Goal: Task Accomplishment & Management: Complete application form

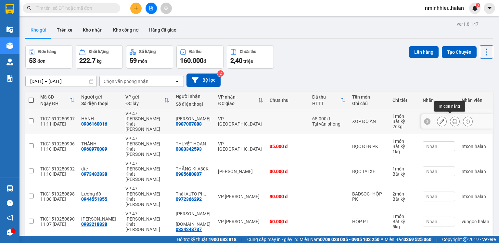
click at [452, 119] on icon at bounding box center [454, 121] width 5 height 5
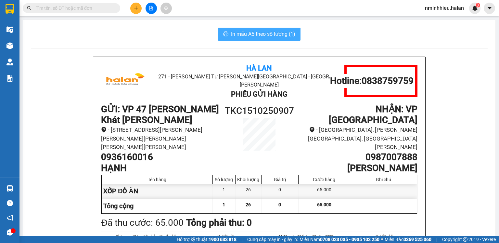
click at [268, 33] on span "In mẫu A5 theo số lượng (1)" at bounding box center [263, 34] width 64 height 8
click at [87, 7] on input "text" at bounding box center [74, 8] width 77 height 7
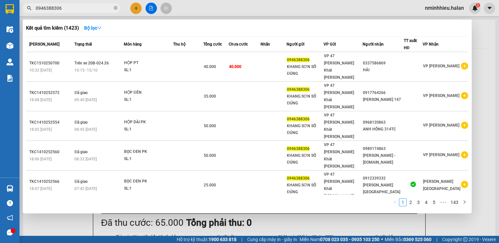
drag, startPoint x: 493, startPoint y: 53, endPoint x: 485, endPoint y: 55, distance: 7.9
click at [490, 54] on div at bounding box center [249, 121] width 499 height 243
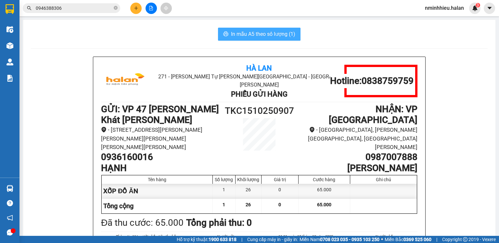
click at [260, 33] on span "In mẫu A5 theo số lượng (1)" at bounding box center [263, 34] width 64 height 8
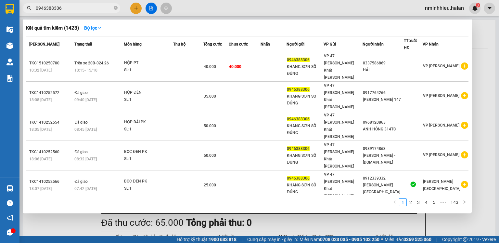
click at [87, 8] on input "0946388306" at bounding box center [74, 8] width 77 height 7
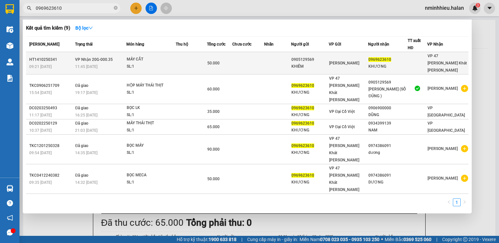
type input "0969623610"
click at [144, 57] on div "MÁY CẮT" at bounding box center [151, 59] width 49 height 7
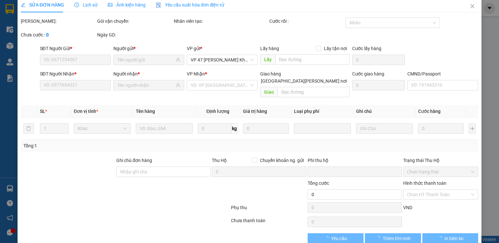
scroll to position [11, 0]
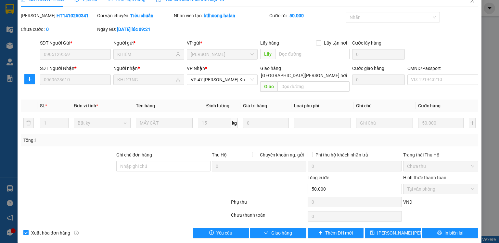
type input "0905129569"
type input "KHIÊM"
type input "0969623610"
type input "KHƯƠNG"
type input "0"
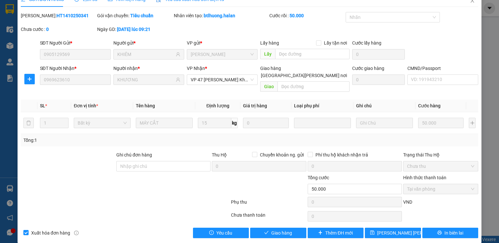
type input "50.000"
click at [271, 229] on span "Giao hàng" at bounding box center [281, 232] width 21 height 7
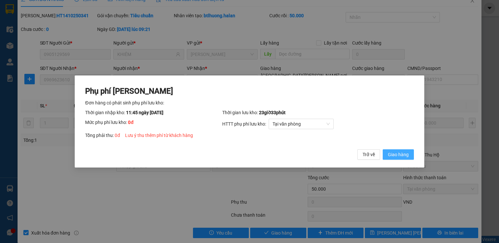
click at [390, 154] on span "Giao hàng" at bounding box center [398, 154] width 21 height 7
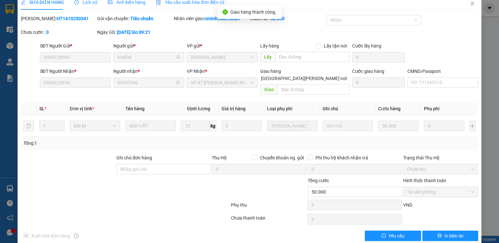
scroll to position [0, 0]
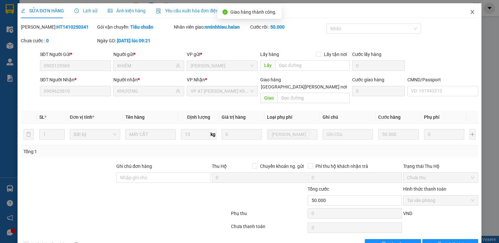
click at [470, 12] on icon "close" at bounding box center [472, 11] width 5 height 5
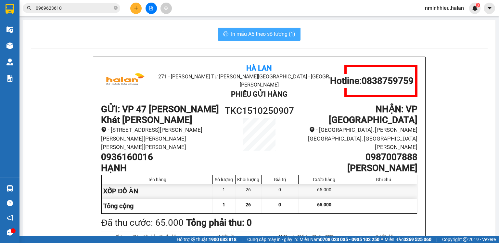
click at [242, 34] on span "In mẫu A5 theo số lượng (1)" at bounding box center [263, 34] width 64 height 8
drag, startPoint x: 344, startPoint y: 92, endPoint x: 321, endPoint y: 100, distance: 24.8
drag, startPoint x: 321, startPoint y: 100, endPoint x: 460, endPoint y: 62, distance: 144.3
click at [271, 32] on span "In mẫu A5 theo số lượng (1)" at bounding box center [263, 34] width 64 height 8
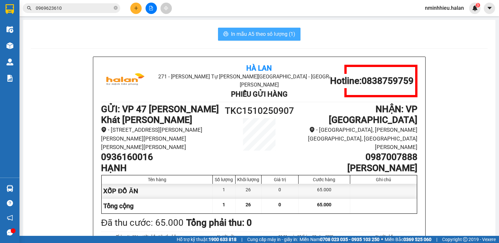
click at [264, 37] on span "In mẫu A5 theo số lượng (1)" at bounding box center [263, 34] width 64 height 8
click at [251, 32] on span "In mẫu A5 theo số lượng (1)" at bounding box center [263, 34] width 64 height 8
click at [249, 33] on span "In mẫu A5 theo số lượng (1)" at bounding box center [263, 34] width 64 height 8
click at [249, 32] on span "In mẫu A5 theo số lượng (1)" at bounding box center [263, 34] width 64 height 8
click at [273, 32] on span "In mẫu A5 theo số lượng (1)" at bounding box center [263, 34] width 64 height 8
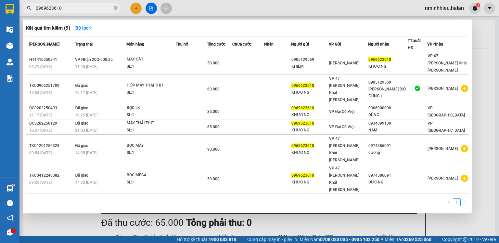
click at [79, 11] on input "0969623610" at bounding box center [74, 8] width 77 height 7
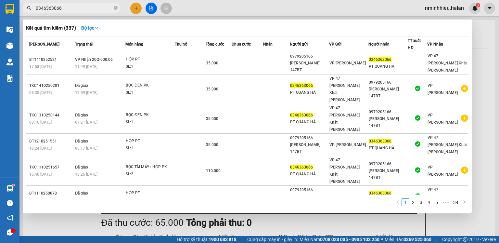
click at [78, 10] on input "0346363066" at bounding box center [74, 8] width 77 height 7
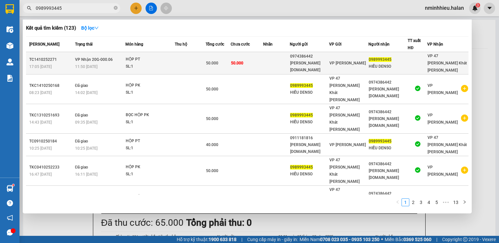
type input "0989993445"
click at [112, 57] on span "VP Nhận 20G-000.06" at bounding box center [94, 59] width 38 height 5
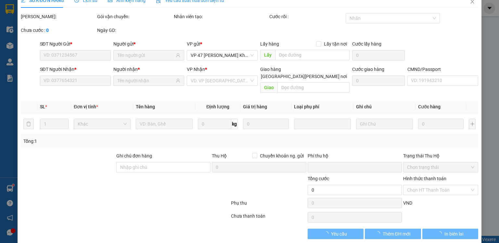
type input "0974386442"
type input "[PERSON_NAME] [DOMAIN_NAME]"
type input "0989993445"
type input "HIẾU DENSO"
type input "0"
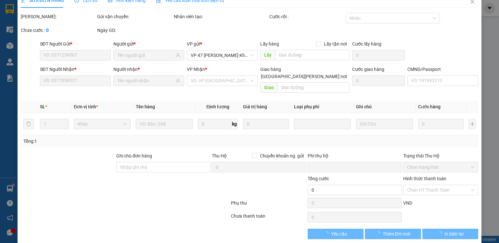
type input "50.000"
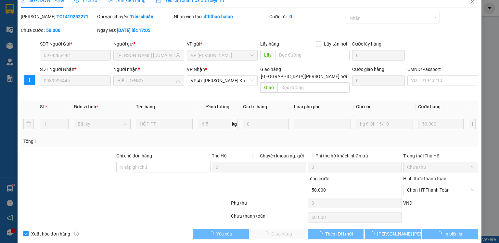
scroll to position [11, 0]
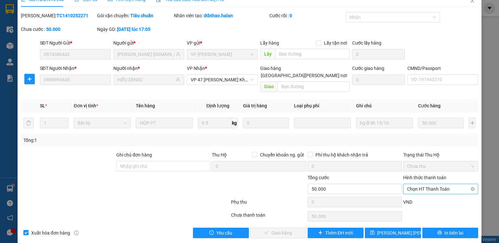
click at [423, 184] on span "Chọn HT Thanh Toán" at bounding box center [440, 189] width 67 height 10
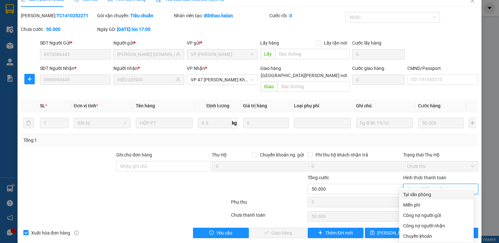
drag, startPoint x: 414, startPoint y: 196, endPoint x: 350, endPoint y: 195, distance: 64.3
click at [414, 196] on div "Tại văn phòng" at bounding box center [436, 194] width 67 height 7
type input "0"
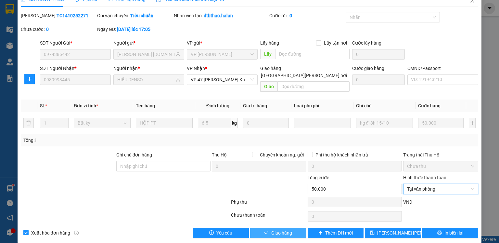
click at [291, 227] on button "Giao hàng" at bounding box center [278, 232] width 56 height 10
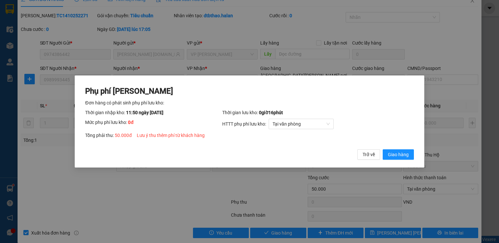
drag, startPoint x: 404, startPoint y: 155, endPoint x: 423, endPoint y: 96, distance: 61.9
click at [404, 154] on span "Giao hàng" at bounding box center [398, 154] width 21 height 7
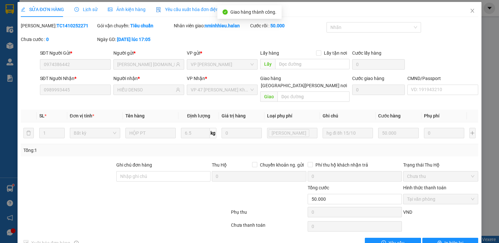
scroll to position [0, 0]
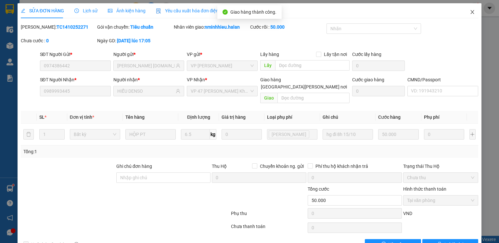
click at [471, 10] on span "Close" at bounding box center [472, 12] width 18 height 18
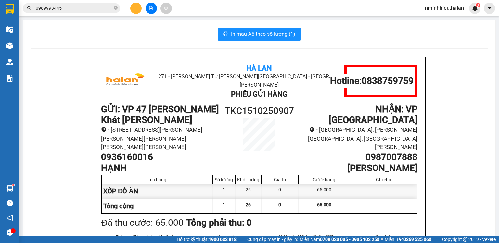
click at [135, 7] on icon "plus" at bounding box center [136, 8] width 5 height 5
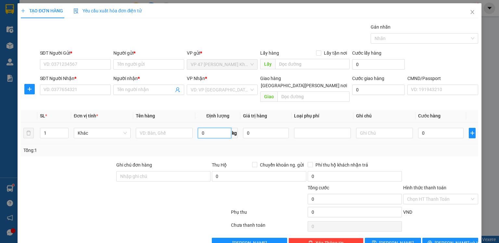
click at [216, 128] on input "0" at bounding box center [214, 133] width 33 height 10
type input "22"
click at [86, 64] on input "SĐT Người Gửi *" at bounding box center [75, 64] width 71 height 10
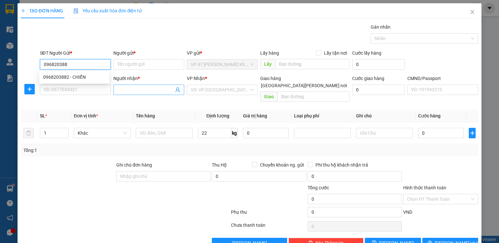
type input "0968203882"
click at [76, 78] on div "0968203882 - CHIẾN" at bounding box center [74, 76] width 62 height 7
type input "CHIẾN"
type input "0968203882"
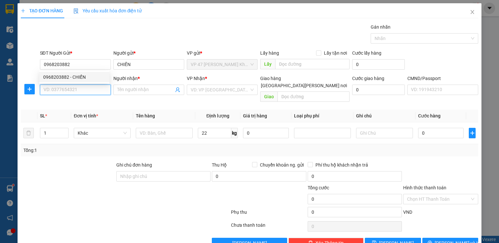
click at [77, 93] on input "SĐT Người Nhận *" at bounding box center [75, 89] width 71 height 10
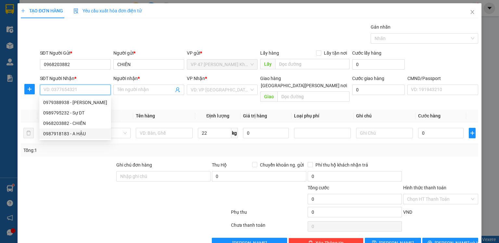
click at [77, 134] on div "0987918183 - A HẬU" at bounding box center [75, 133] width 64 height 7
type input "0987918183"
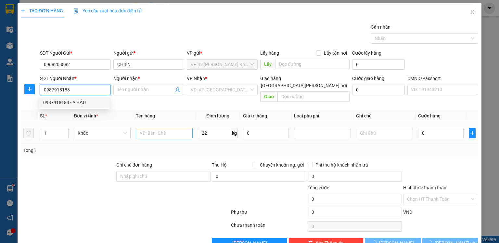
type input "A HẬU"
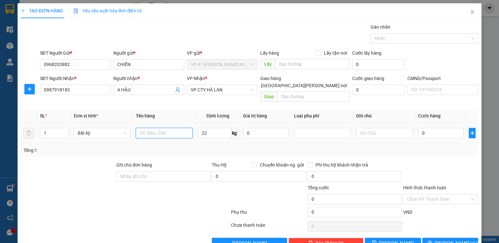
click at [166, 128] on input "text" at bounding box center [164, 133] width 57 height 10
type input "bọc bìa pt"
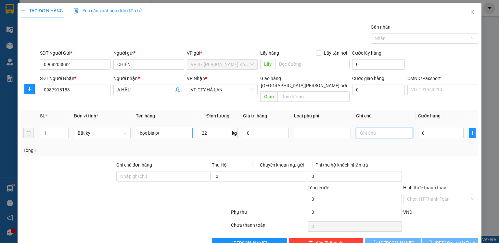
type input "65.000"
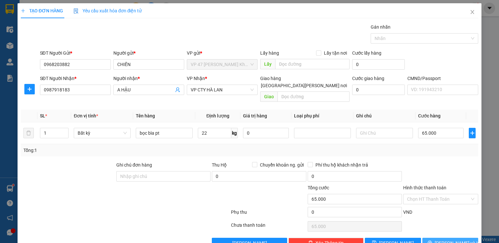
click at [443, 232] on span "[PERSON_NAME] và In" at bounding box center [457, 242] width 45 height 7
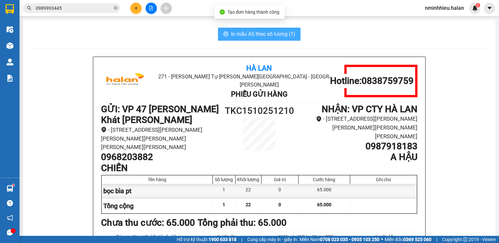
click at [258, 37] on span "In mẫu A5 theo số lượng (1)" at bounding box center [263, 34] width 64 height 8
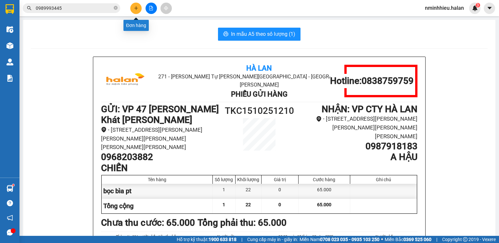
click at [137, 6] on icon "plus" at bounding box center [136, 8] width 5 height 5
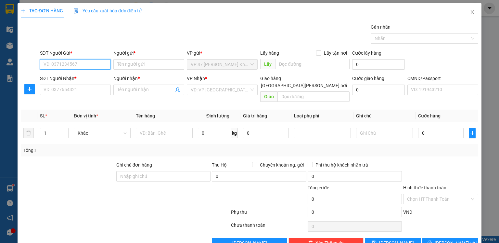
click at [82, 61] on input "SĐT Người Gửi *" at bounding box center [75, 64] width 71 height 10
type input "0399627550"
click at [84, 81] on div "0399627550 - CƯỜNG" at bounding box center [75, 77] width 72 height 10
type input "CƯỜNG"
type input "0399627550"
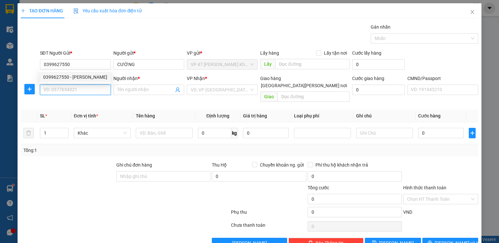
click at [83, 89] on input "SĐT Người Nhận *" at bounding box center [75, 89] width 71 height 10
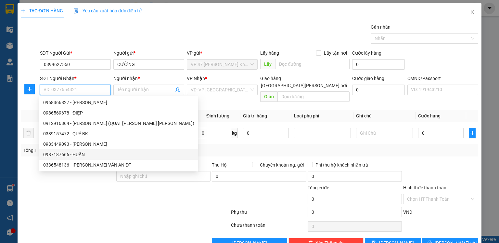
click at [76, 154] on div "0987187666 - HUẤN" at bounding box center [118, 154] width 151 height 7
type input "0987187666"
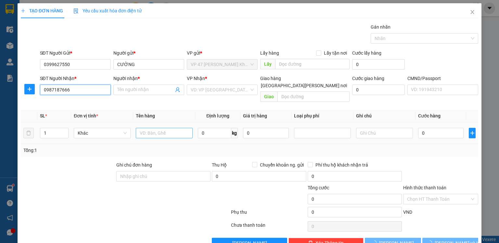
type input "HUẤN"
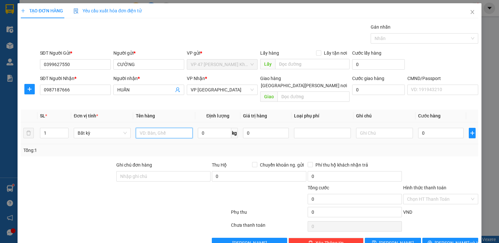
click at [160, 128] on input "text" at bounding box center [164, 133] width 57 height 10
type input "BDS"
click at [429, 128] on input "0" at bounding box center [440, 133] width 45 height 10
type input "5"
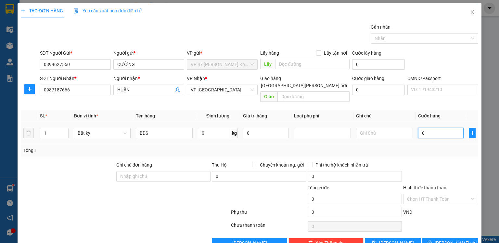
type input "5"
type input "50"
type input "50.000"
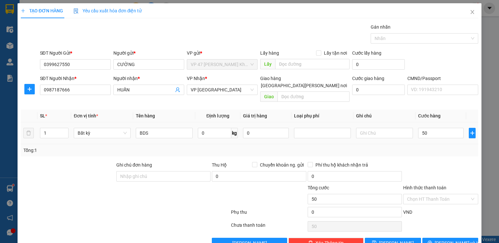
type input "50.000"
click at [433, 147] on div "Tổng: 1" at bounding box center [249, 150] width 457 height 12
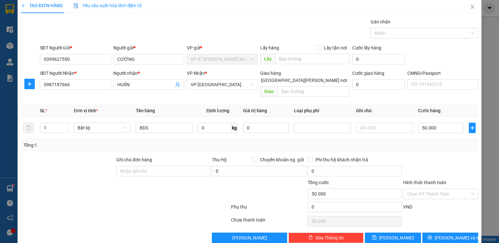
scroll to position [10, 0]
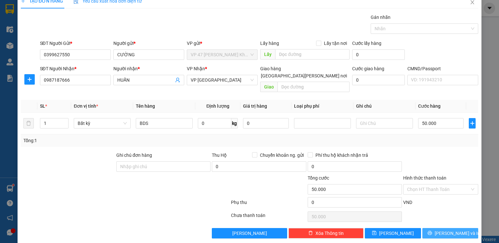
click at [446, 229] on span "[PERSON_NAME] và In" at bounding box center [457, 232] width 45 height 7
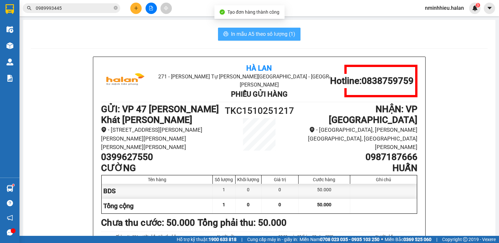
click at [262, 39] on button "In mẫu A5 theo số lượng (1)" at bounding box center [259, 34] width 82 height 13
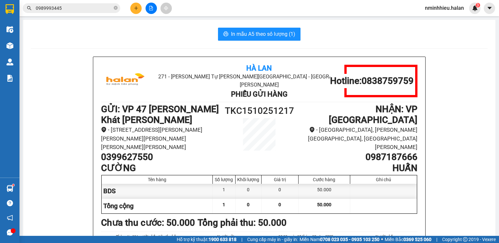
click at [195, 29] on div "In mẫu A5 theo số lượng (1)" at bounding box center [259, 34] width 457 height 13
click at [136, 7] on icon "plus" at bounding box center [136, 8] width 0 height 4
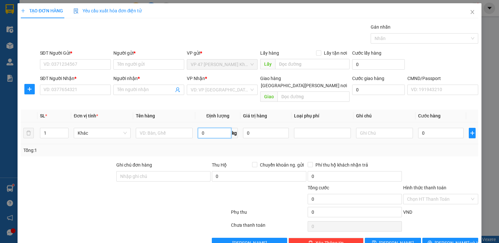
click at [210, 128] on input "0" at bounding box center [214, 133] width 33 height 10
type input "5"
click at [90, 61] on input "SĐT Người Gửi *" at bounding box center [75, 64] width 71 height 10
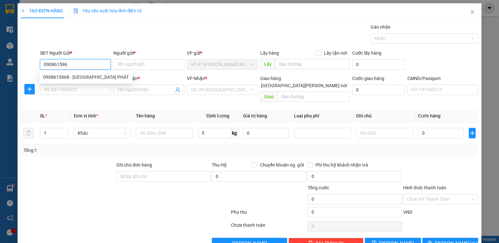
type input "0908615968"
click at [93, 80] on div "0908615968 - TÂN VIỆT PHÁT" at bounding box center [85, 76] width 85 height 7
type input "TÂN VIỆT PHÁT"
type input "0908615968"
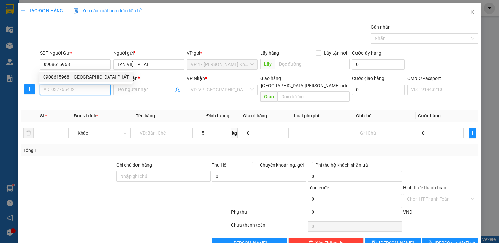
click at [91, 90] on input "SĐT Người Nhận *" at bounding box center [75, 89] width 71 height 10
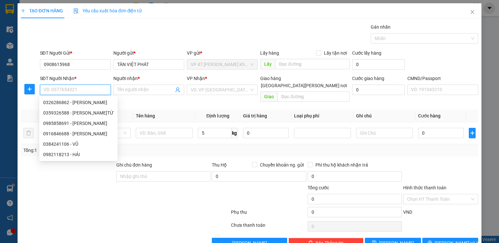
click at [91, 90] on input "SĐT Người Nhận *" at bounding box center [75, 89] width 71 height 10
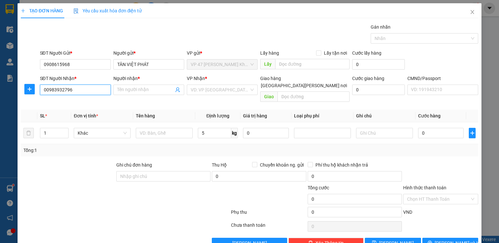
click at [48, 90] on input "00983932796" at bounding box center [75, 89] width 71 height 10
type input "0983932796"
click at [83, 91] on input "0983932796" at bounding box center [75, 89] width 71 height 10
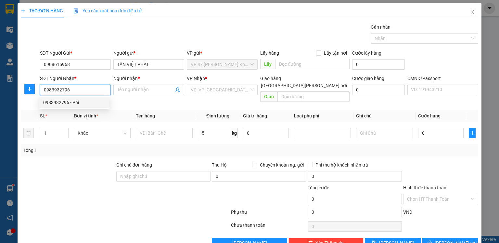
click at [73, 99] on div "0983932796 - Phi" at bounding box center [74, 102] width 70 height 10
type input "Phi"
type input "0983932796"
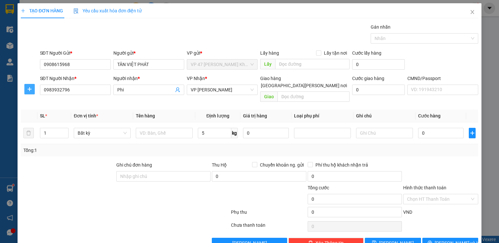
click at [27, 91] on icon "plus" at bounding box center [29, 88] width 5 height 5
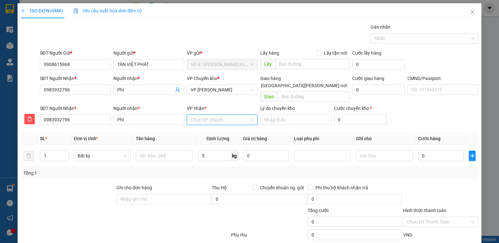
click at [205, 115] on input "VP nhận *" at bounding box center [220, 120] width 58 height 10
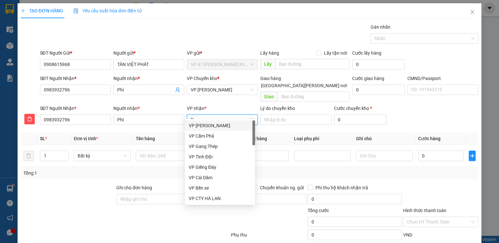
type input "PB"
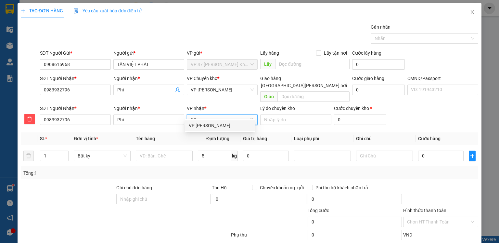
click at [207, 127] on div "VP [PERSON_NAME]" at bounding box center [220, 125] width 62 height 7
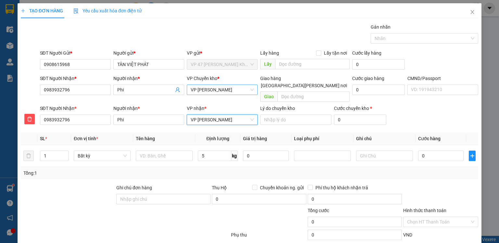
click at [231, 91] on span "VP [PERSON_NAME]" at bounding box center [222, 90] width 63 height 10
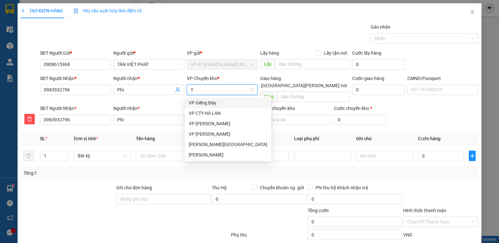
type input "YB"
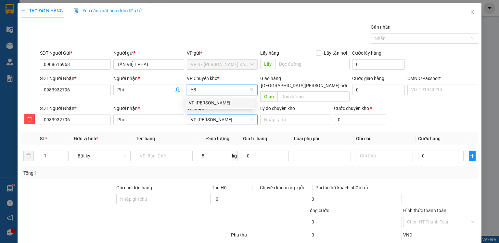
drag, startPoint x: 212, startPoint y: 102, endPoint x: 196, endPoint y: 110, distance: 17.9
click at [211, 103] on div "VP [PERSON_NAME]" at bounding box center [220, 102] width 62 height 7
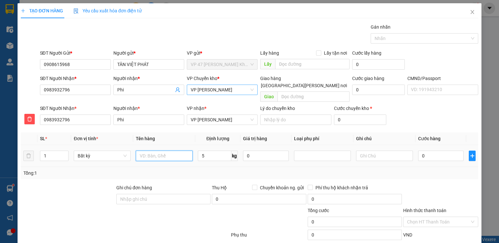
click at [166, 150] on input "text" at bounding box center [164, 155] width 57 height 10
type input "BỌC PK"
type input "40.000"
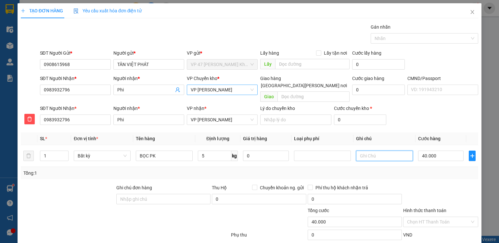
scroll to position [32, 0]
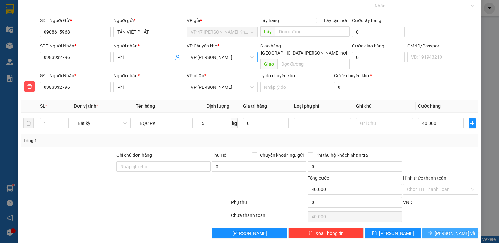
click at [432, 228] on button "[PERSON_NAME] và In" at bounding box center [450, 233] width 56 height 10
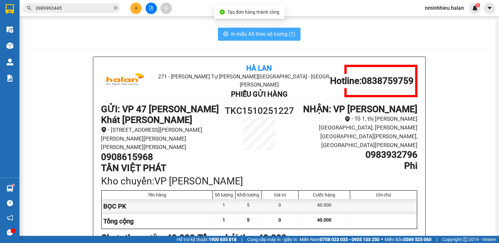
click at [267, 34] on span "In mẫu A5 theo số lượng (1)" at bounding box center [263, 34] width 64 height 8
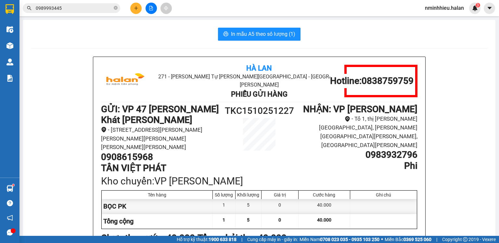
drag, startPoint x: 214, startPoint y: 5, endPoint x: 185, endPoint y: 1, distance: 28.5
click at [213, 5] on div "Kết quả tìm kiếm ( 123 ) Bộ lọc Mã ĐH Trạng thái Món hàng Thu hộ Tổng cước Chưa…" at bounding box center [249, 8] width 499 height 16
click at [77, 8] on input "0989993445" at bounding box center [74, 8] width 77 height 7
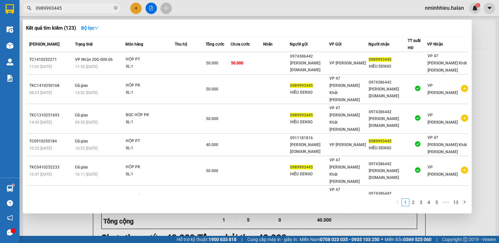
click at [77, 8] on input "0989993445" at bounding box center [74, 8] width 77 height 7
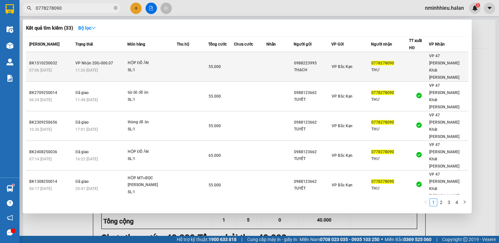
type input "0778278090"
click at [176, 67] on div "SL: 1" at bounding box center [152, 70] width 49 height 7
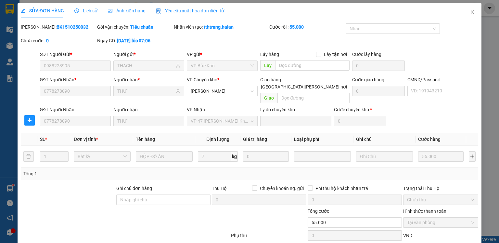
type input "0988223995"
type input "THẠCH"
type input "0778278090"
type input "THƯ"
type input "0"
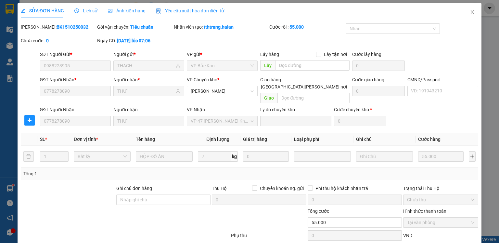
type input "55.000"
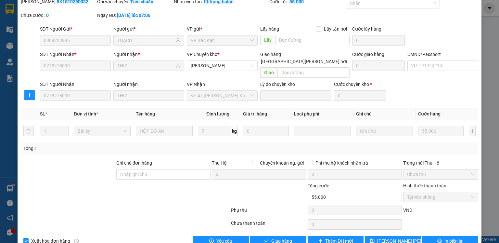
scroll to position [33, 0]
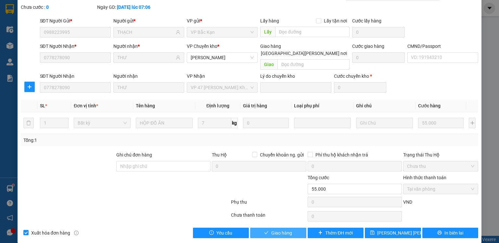
click at [279, 229] on span "Giao hàng" at bounding box center [281, 232] width 21 height 7
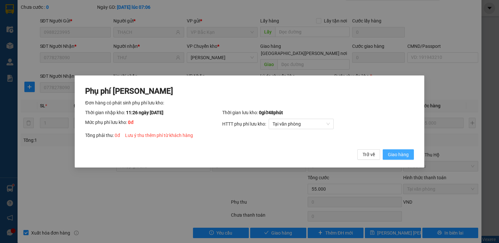
click at [396, 159] on button "Giao hàng" at bounding box center [398, 154] width 31 height 10
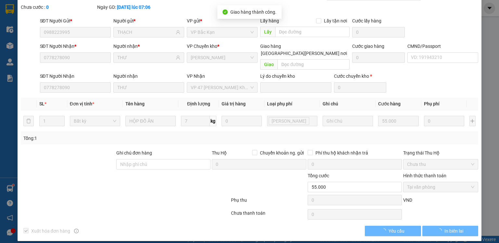
scroll to position [0, 0]
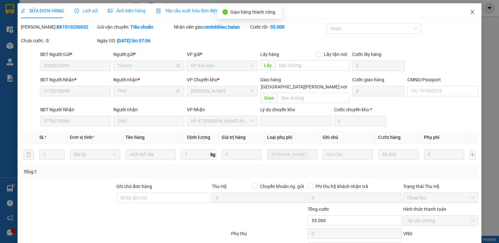
click at [471, 12] on icon "close" at bounding box center [473, 12] width 4 height 4
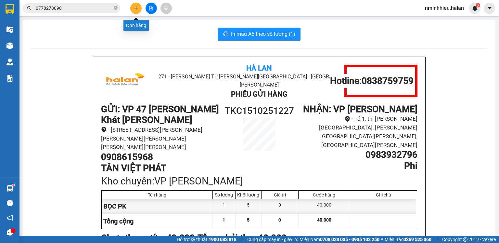
click at [131, 9] on button at bounding box center [135, 8] width 11 height 11
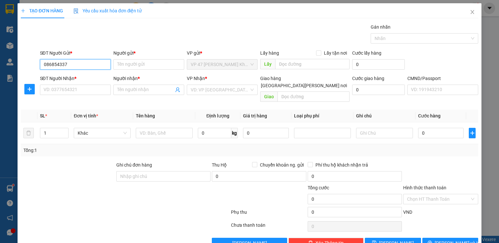
type input "0868543379"
click at [94, 67] on input "0868543379" at bounding box center [75, 64] width 71 height 10
click at [79, 78] on div "0868543379 - HUYỀN" at bounding box center [75, 76] width 64 height 7
type input "HUYỀN"
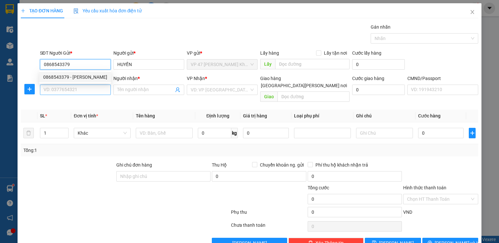
type input "0868543379"
click at [82, 88] on input "SĐT Người Nhận *" at bounding box center [75, 89] width 71 height 10
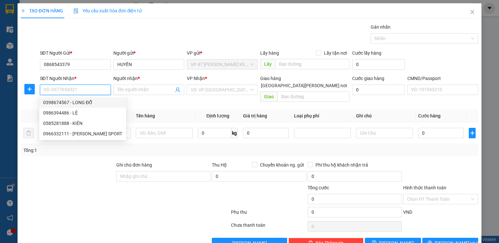
click at [80, 100] on div "0398674567 - LONG ĐỖ" at bounding box center [82, 102] width 79 height 7
type input "0398674567"
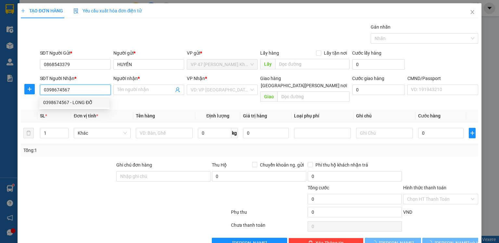
type input "LONG ĐỖ"
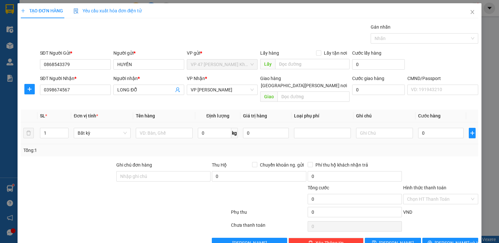
click at [172, 132] on td at bounding box center [164, 133] width 62 height 22
click at [177, 128] on input "text" at bounding box center [164, 133] width 57 height 10
type input "BỌC QA"
type input "1"
type input "35.000"
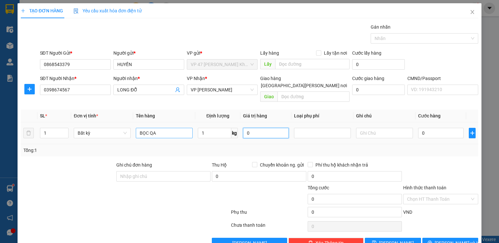
type input "35.000"
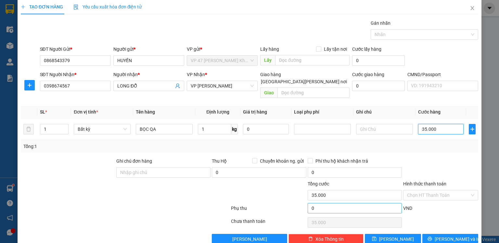
scroll to position [10, 0]
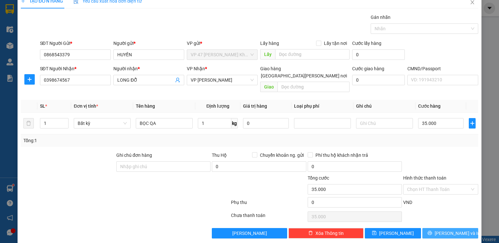
click at [432, 228] on button "[PERSON_NAME] và In" at bounding box center [450, 233] width 56 height 10
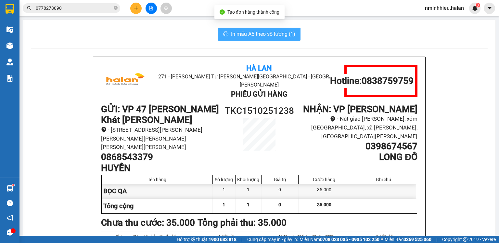
click at [269, 38] on span "In mẫu A5 theo số lượng (1)" at bounding box center [263, 34] width 64 height 8
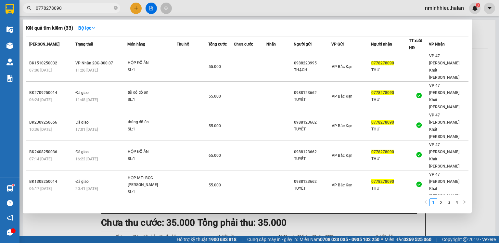
click at [97, 11] on input "0778278090" at bounding box center [74, 8] width 77 height 7
click at [98, 11] on input "0778278090" at bounding box center [74, 8] width 77 height 7
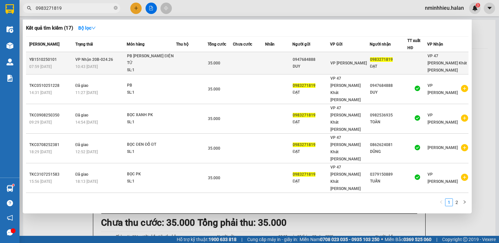
type input "0983271819"
click at [147, 58] on div "PB LINH KIỆN ĐIỆN TỬ" at bounding box center [151, 60] width 49 height 14
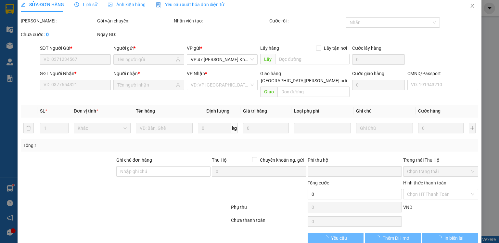
type input "0947684888"
type input "DUY"
type input "0983271819"
type input "ĐẠT"
type input "0"
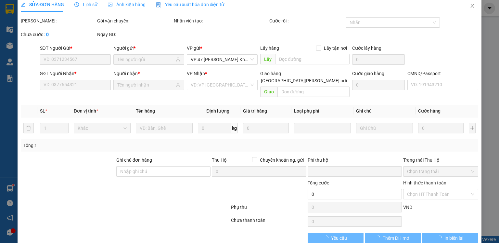
type input "35.000"
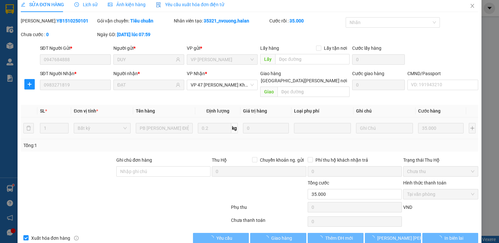
scroll to position [11, 0]
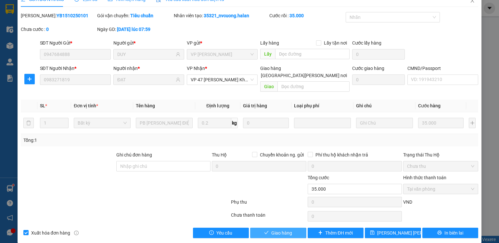
click at [271, 229] on span "Giao hàng" at bounding box center [281, 232] width 21 height 7
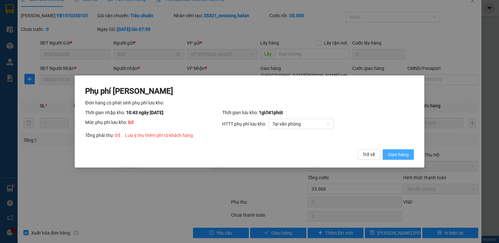
click at [402, 156] on span "Giao hàng" at bounding box center [398, 154] width 21 height 7
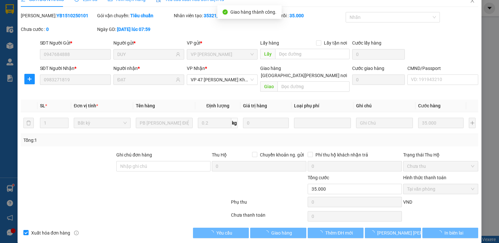
scroll to position [0, 0]
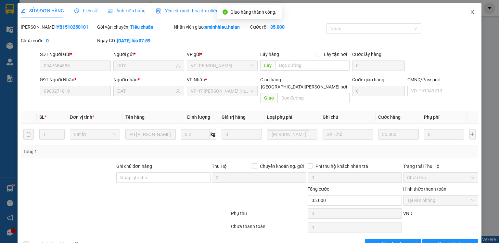
click at [470, 13] on icon "close" at bounding box center [472, 11] width 5 height 5
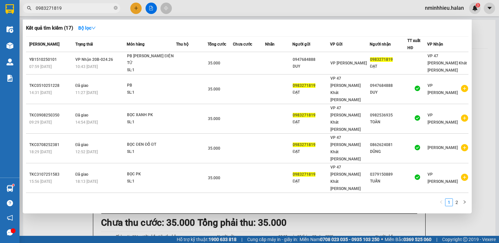
click at [85, 8] on input "0983271819" at bounding box center [74, 8] width 77 height 7
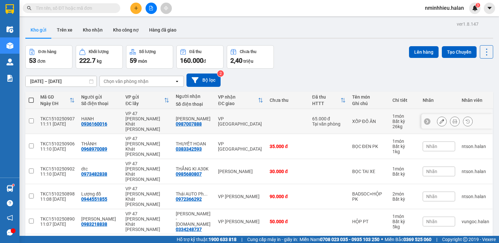
click at [453, 116] on button at bounding box center [454, 121] width 9 height 11
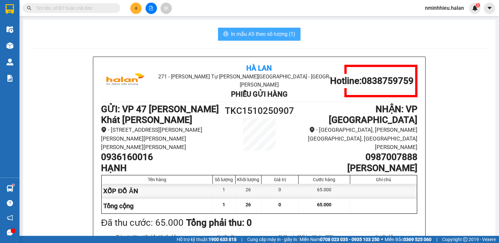
click at [257, 35] on span "In mẫu A5 theo số lượng (1)" at bounding box center [263, 34] width 64 height 8
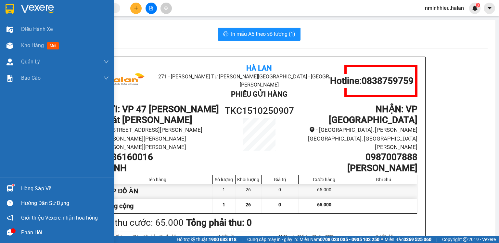
click at [10, 183] on div at bounding box center [9, 188] width 11 height 11
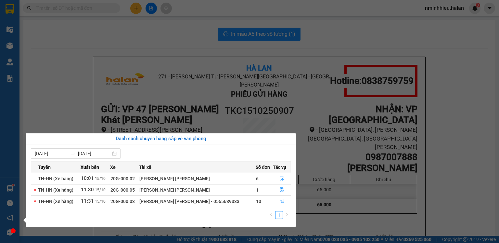
click at [96, 6] on section "Kết quả [PERSON_NAME] ( 0 ) Bộ lọc No Data nminhhieu.halan 3 Điều [PERSON_NAME]…" at bounding box center [249, 121] width 499 height 243
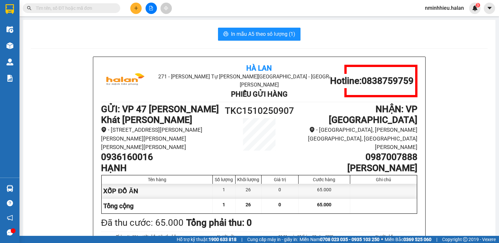
click at [96, 6] on input "text" at bounding box center [74, 8] width 77 height 7
click at [61, 8] on input "text" at bounding box center [74, 8] width 77 height 7
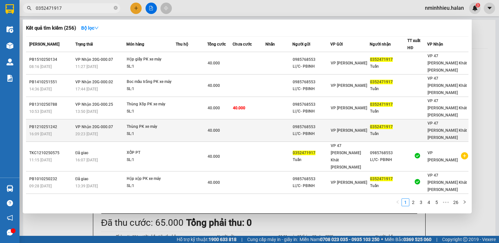
type input "0352471917"
click at [121, 119] on td "[PERSON_NAME] 20G-000.07 20:23 [DATE]" at bounding box center [100, 130] width 53 height 22
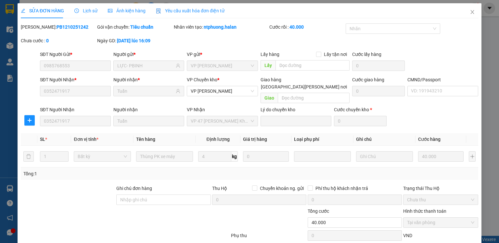
type input "0985768553"
type input "LỰC- PBINH"
type input "0352471917"
type input "Tuấn"
type input "0"
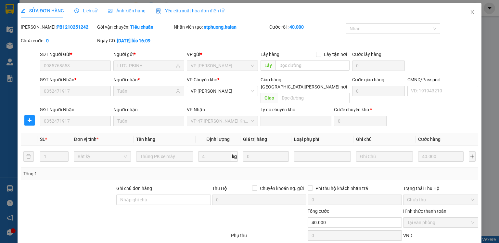
type input "40.000"
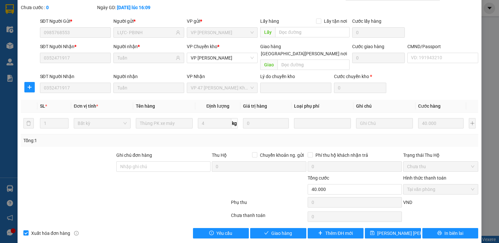
scroll to position [33, 0]
click at [283, 229] on span "Giao hàng" at bounding box center [281, 232] width 21 height 7
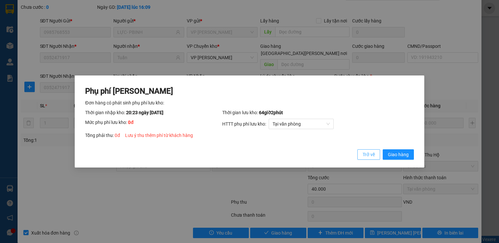
click at [371, 160] on div "Phụ phí [PERSON_NAME] hàng có phát [PERSON_NAME] phí [PERSON_NAME]: [PERSON_NAM…" at bounding box center [249, 121] width 349 height 92
click at [366, 157] on span "Trở về" at bounding box center [368, 154] width 12 height 7
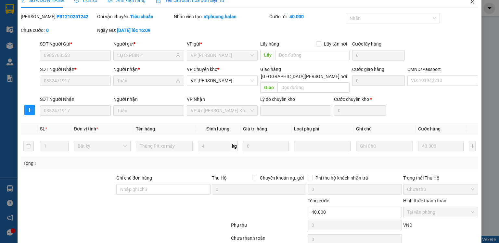
scroll to position [0, 0]
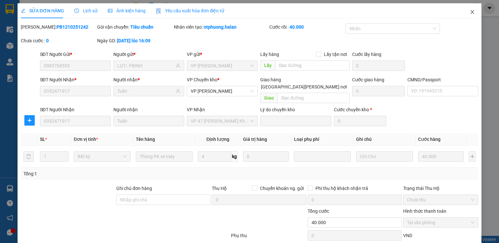
drag, startPoint x: 464, startPoint y: 13, endPoint x: 394, endPoint y: 15, distance: 70.5
click at [464, 13] on span "Close" at bounding box center [472, 12] width 18 height 18
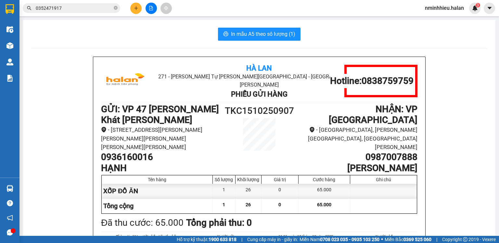
click at [92, 10] on input "0352471917" at bounding box center [74, 8] width 77 height 7
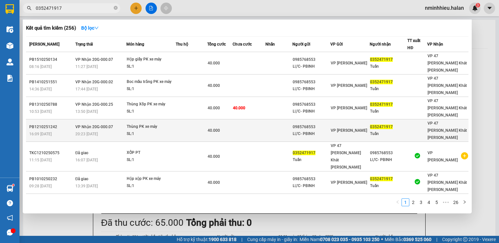
click at [181, 119] on td at bounding box center [192, 130] width 32 height 22
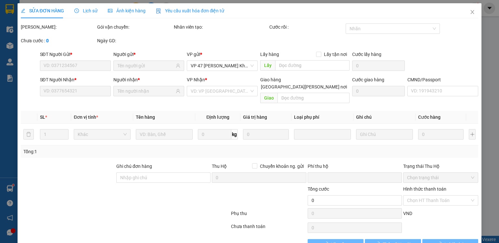
type input "0985768553"
type input "LỰC- PBINH"
type input "0352471917"
type input "Tuấn"
type input "0"
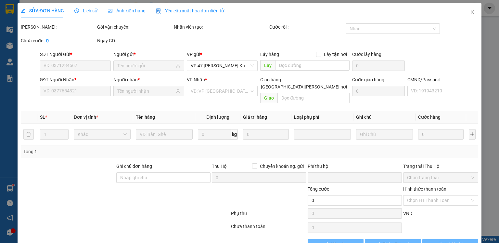
type input "40.000"
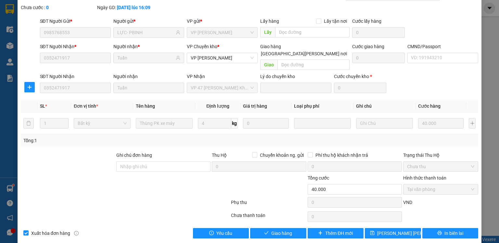
scroll to position [33, 0]
click at [272, 229] on span "Giao hàng" at bounding box center [281, 232] width 21 height 7
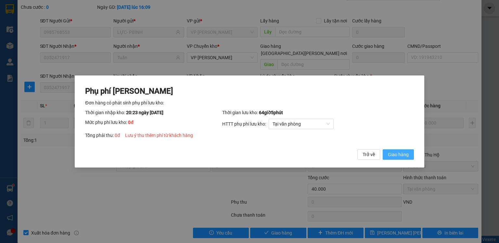
click at [396, 158] on span "Giao hàng" at bounding box center [398, 154] width 21 height 7
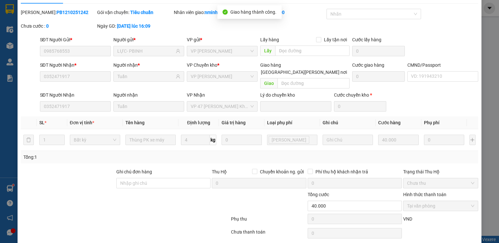
scroll to position [0, 0]
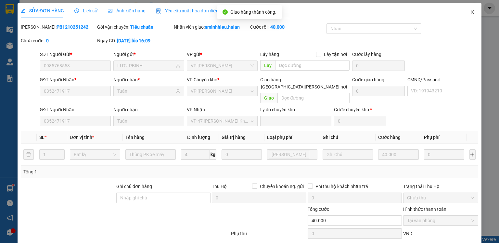
click at [471, 12] on icon "close" at bounding box center [473, 12] width 4 height 4
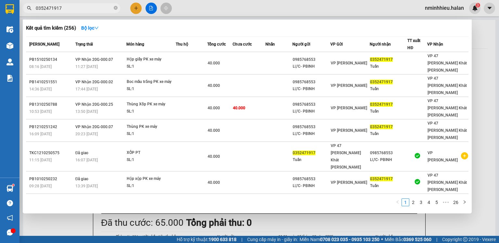
click at [81, 9] on input "0352471917" at bounding box center [74, 8] width 77 height 7
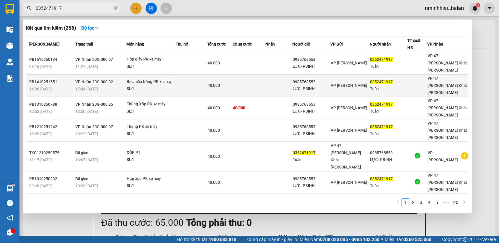
click at [165, 85] on div "SL: 1" at bounding box center [151, 88] width 49 height 7
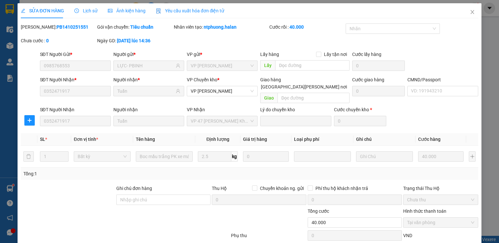
type input "0985768553"
type input "LỰC- PBINH"
type input "0352471917"
type input "Tuấn"
type input "0"
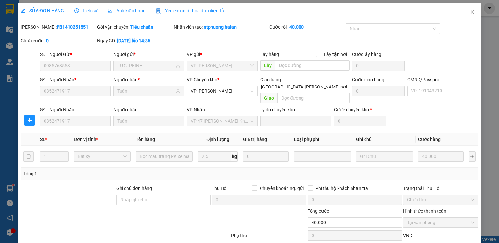
type input "40.000"
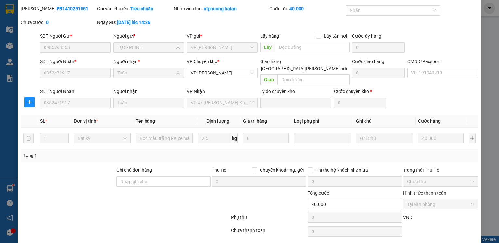
scroll to position [33, 0]
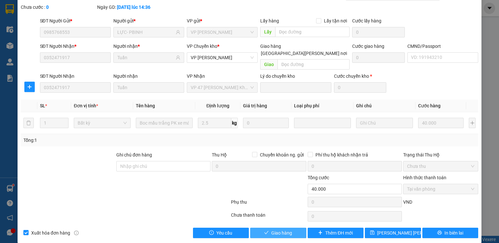
click at [275, 229] on span "Giao hàng" at bounding box center [281, 232] width 21 height 7
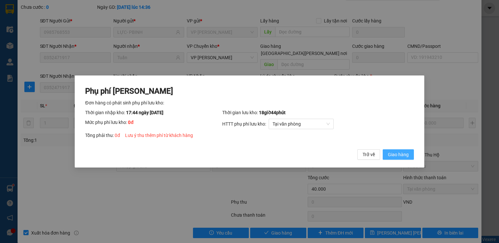
click at [406, 156] on span "Giao hàng" at bounding box center [398, 154] width 21 height 7
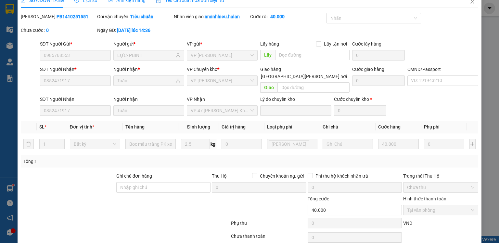
scroll to position [0, 0]
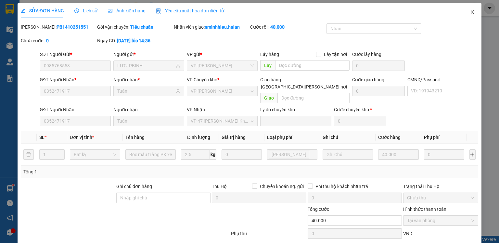
click at [470, 12] on icon "close" at bounding box center [472, 11] width 5 height 5
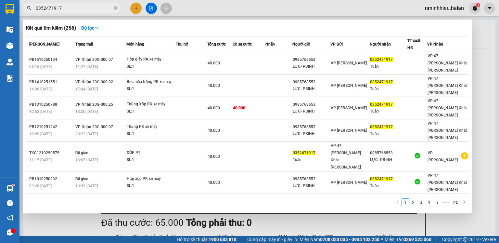
click at [77, 4] on span "0352471917" at bounding box center [71, 8] width 97 height 10
click at [78, 9] on input "0352471917" at bounding box center [74, 8] width 77 height 7
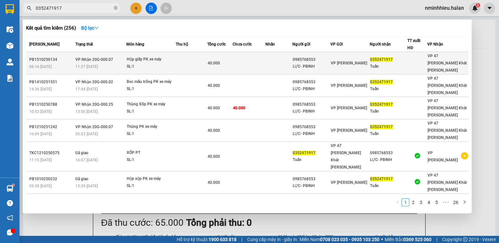
click at [181, 60] on td at bounding box center [192, 63] width 32 height 22
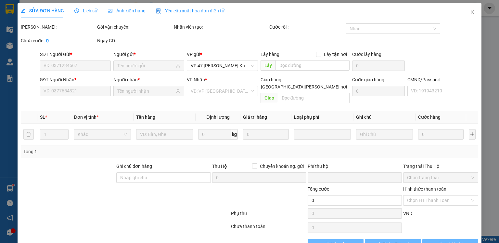
type input "0985768553"
type input "LỰC- PBINH"
type input "0352471917"
type input "Tuấn"
type input "0"
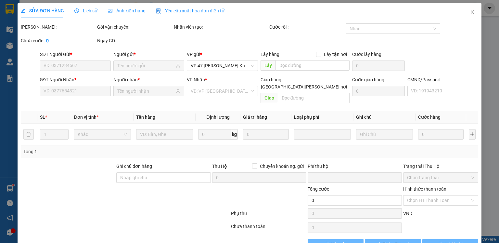
type input "40.000"
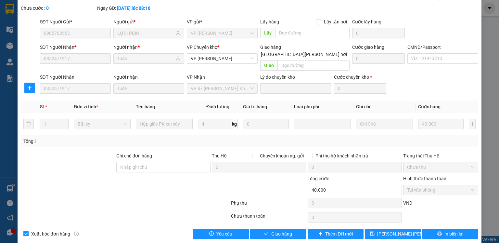
scroll to position [33, 0]
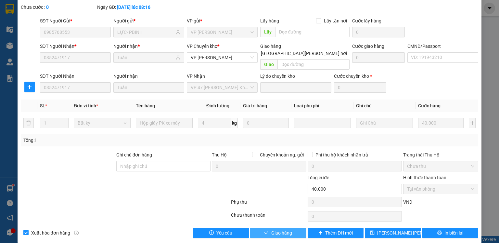
click at [289, 228] on button "Giao hàng" at bounding box center [278, 232] width 56 height 10
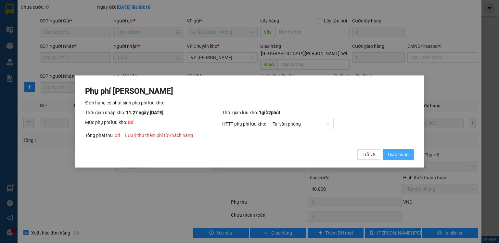
click at [393, 156] on span "Giao hàng" at bounding box center [398, 154] width 21 height 7
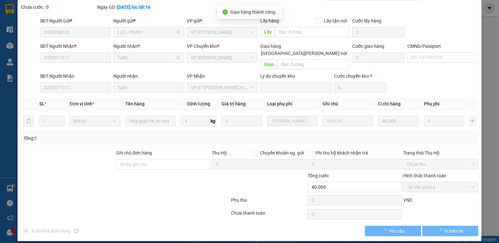
scroll to position [0, 0]
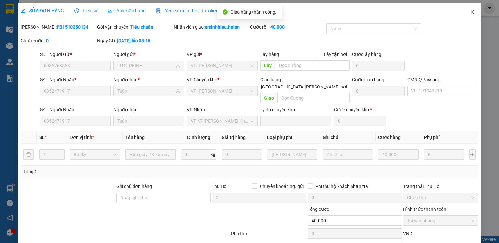
click at [471, 11] on icon "close" at bounding box center [473, 12] width 4 height 4
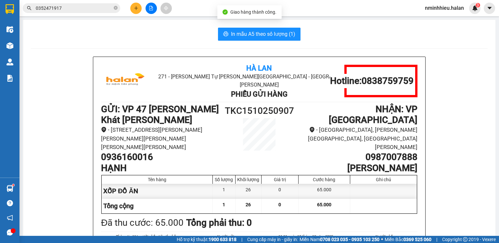
click at [99, 10] on input "0352471917" at bounding box center [74, 8] width 77 height 7
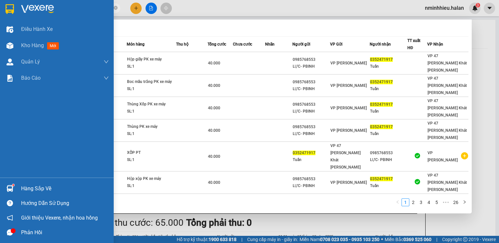
click at [22, 188] on div "Hàng sắp về" at bounding box center [65, 188] width 88 height 10
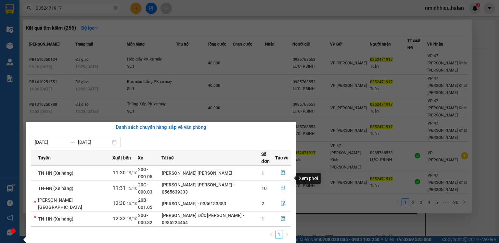
click at [282, 186] on icon "file-done" at bounding box center [283, 188] width 4 height 5
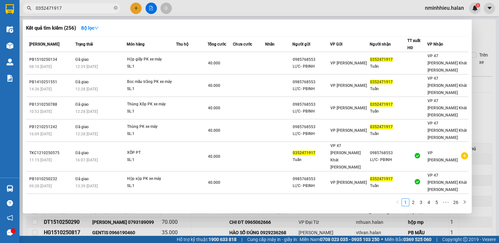
click at [480, 106] on div at bounding box center [249, 121] width 499 height 243
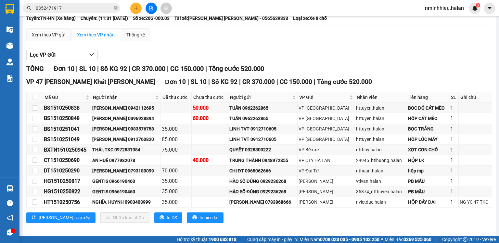
scroll to position [62, 0]
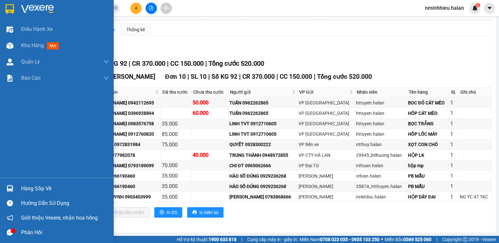
click at [37, 184] on div "Hàng sắp về" at bounding box center [65, 188] width 88 height 10
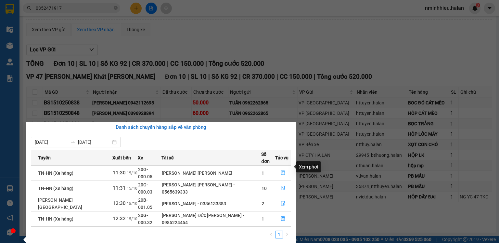
click at [281, 170] on icon "file-done" at bounding box center [283, 172] width 5 height 5
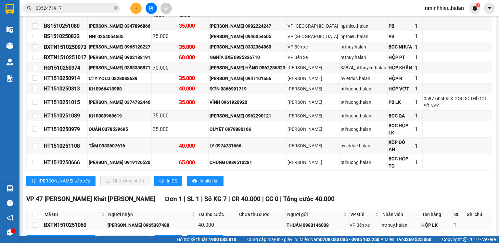
scroll to position [142, 0]
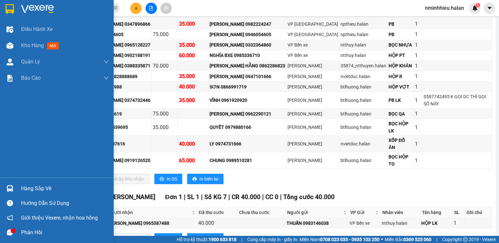
click at [18, 189] on div "Hàng sắp về" at bounding box center [57, 188] width 114 height 15
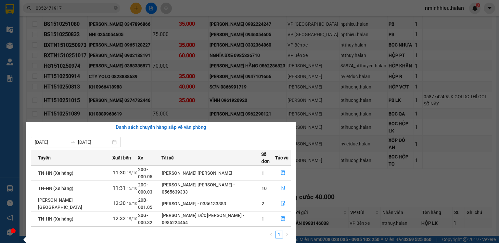
click at [134, 6] on section "Kết quả [PERSON_NAME] ( 256 ) Bộ lọc Mã ĐH Trạng thái Món hàng Thu hộ Tổng [PER…" at bounding box center [249, 121] width 499 height 243
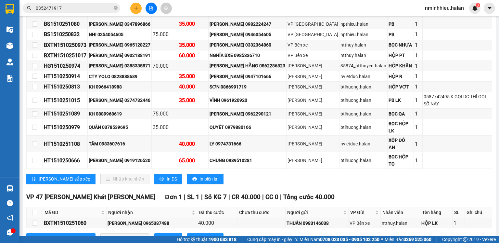
click at [134, 6] on icon "plus" at bounding box center [136, 8] width 5 height 5
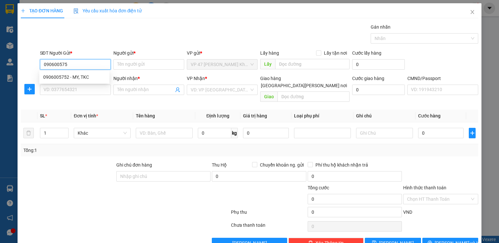
type input "0906005752"
click at [87, 77] on div "0906005752 - MY, TKC" at bounding box center [74, 76] width 62 height 7
type input "MY, TKC"
type input "0906005752"
click at [89, 83] on div "SĐT Người Nhận *" at bounding box center [75, 80] width 71 height 10
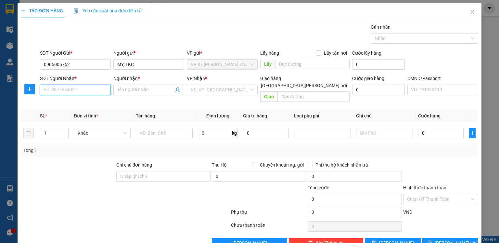
click at [88, 88] on input "SĐT Người Nhận *" at bounding box center [75, 89] width 71 height 10
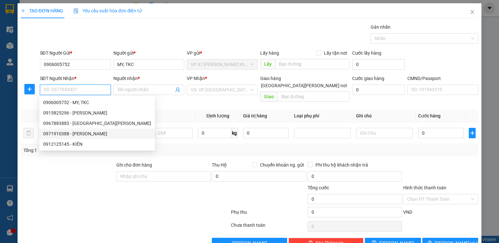
click at [93, 132] on div "0971910388 - [PERSON_NAME]" at bounding box center [97, 133] width 108 height 7
type input "0971910388"
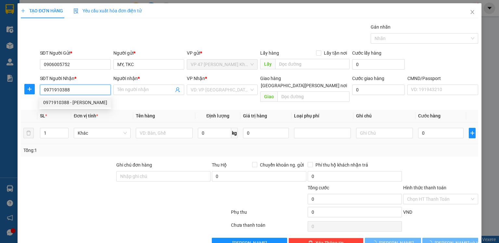
type input "KIÊN CƯỜNG"
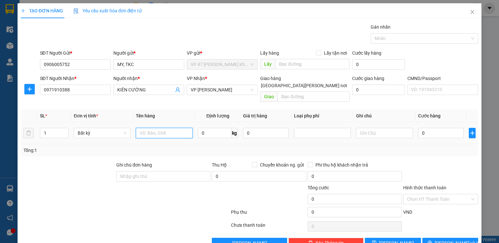
click at [168, 128] on input "text" at bounding box center [164, 133] width 57 height 10
type input "HỘP PT"
type input "2.2"
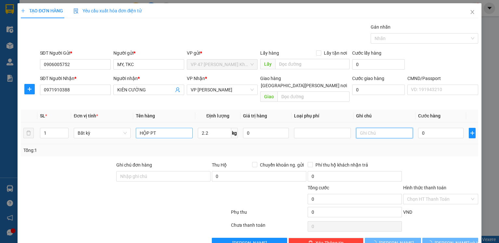
type input "40.000"
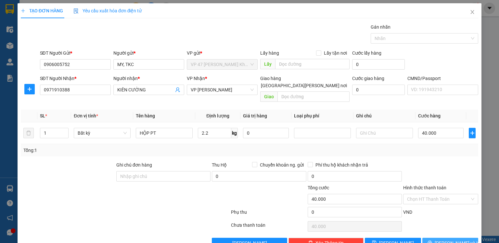
click at [432, 240] on icon "printer" at bounding box center [429, 242] width 4 height 4
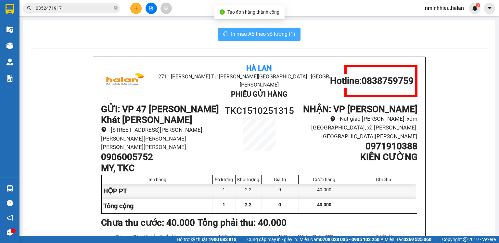
click at [240, 28] on button "In mẫu A5 theo số lượng (1)" at bounding box center [259, 34] width 82 height 13
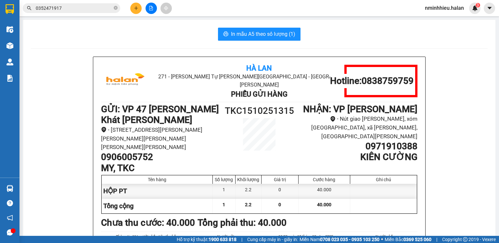
click at [144, 151] on h1 "0906005752" at bounding box center [160, 156] width 119 height 11
copy h1 "0906005752"
click at [135, 8] on icon "plus" at bounding box center [136, 8] width 5 height 5
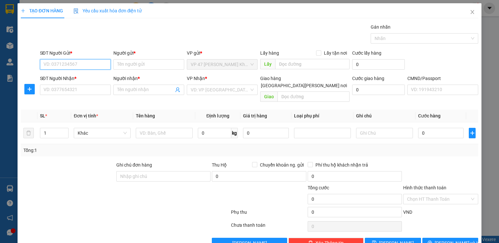
paste input "0906005752"
type input "0906005752"
drag, startPoint x: 90, startPoint y: 80, endPoint x: 82, endPoint y: 89, distance: 11.6
click at [90, 79] on div "0906005752 - MY, TKC" at bounding box center [74, 76] width 62 height 7
type input "MY, TKC"
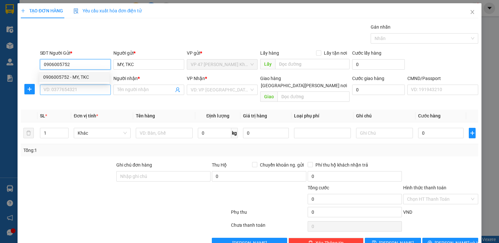
type input "0906005752"
click at [80, 92] on input "SĐT Người Nhận *" at bounding box center [75, 89] width 71 height 10
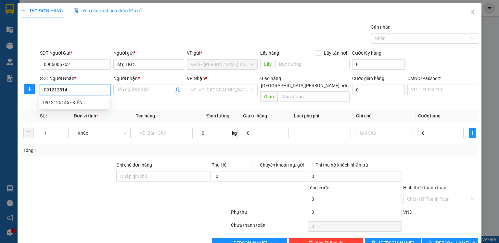
type input "0912125145"
click at [80, 105] on div "0912125145 - KIÊN" at bounding box center [74, 102] width 62 height 7
type input "KIÊN"
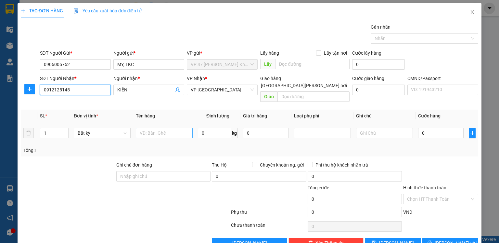
type input "0912125145"
click at [150, 128] on input "text" at bounding box center [164, 133] width 57 height 10
type input "HỘP PT"
type input "1"
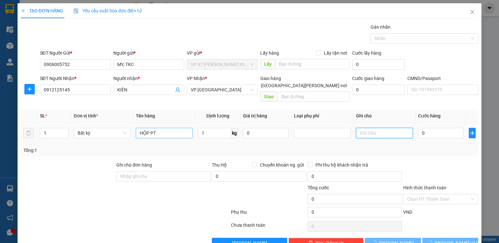
type input "35.000"
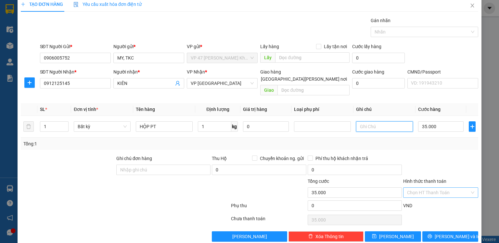
scroll to position [10, 0]
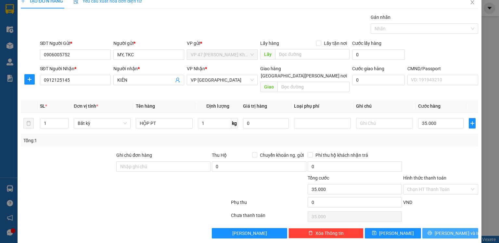
click at [446, 228] on button "[PERSON_NAME] và In" at bounding box center [450, 233] width 56 height 10
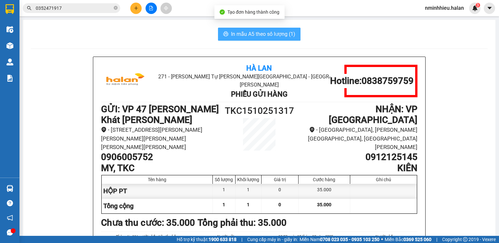
click at [260, 40] on button "In mẫu A5 theo số lượng (1)" at bounding box center [259, 34] width 82 height 13
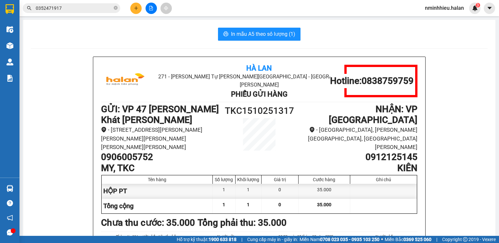
drag, startPoint x: 262, startPoint y: 43, endPoint x: 14, endPoint y: 189, distance: 287.8
click at [14, 189] on div at bounding box center [9, 188] width 11 height 11
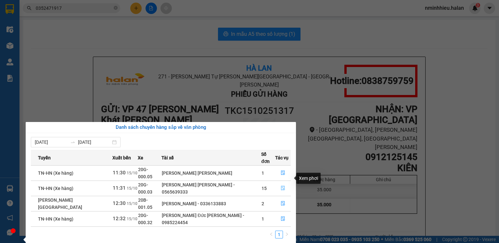
click at [281, 185] on icon "file-done" at bounding box center [283, 187] width 5 height 5
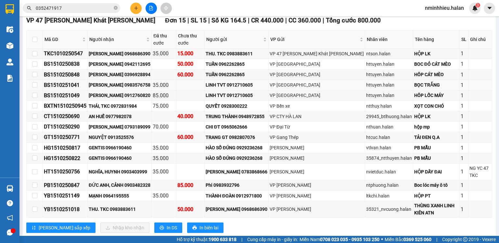
scroll to position [114, 0]
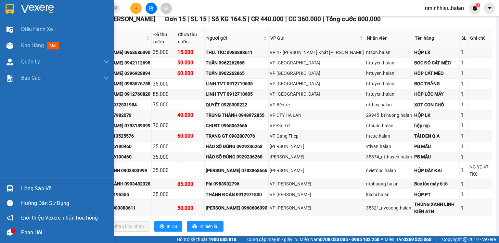
click at [26, 187] on div "Hàng sắp về" at bounding box center [65, 188] width 88 height 10
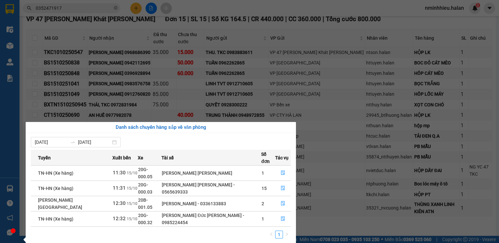
click at [27, 187] on div "[DATE] [DATE] [PERSON_NAME] Xuất bến Xe Tài xế Số đơn Tác vụ TN-HN (Xe hàng) 11…" at bounding box center [161, 189] width 270 height 113
click at [134, 7] on section "Kết quả [PERSON_NAME] ( 256 ) Bộ lọc Mã ĐH Trạng thái Món hàng Thu hộ Tổng [PER…" at bounding box center [249, 121] width 499 height 243
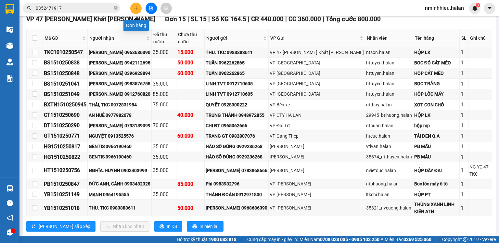
click at [134, 7] on icon "plus" at bounding box center [136, 8] width 5 height 5
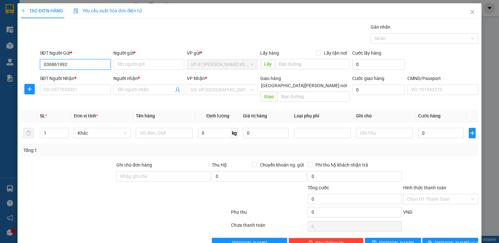
type input "0368619921"
click at [82, 77] on div "0368619921 - [PERSON_NAME]" at bounding box center [75, 76] width 64 height 7
type input "HIẾU"
type input "0368619921"
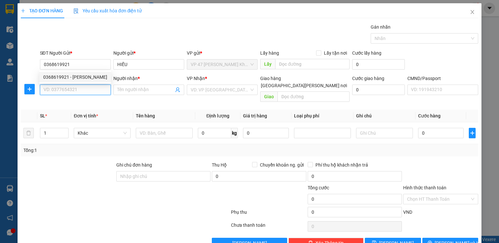
click at [83, 90] on input "SĐT Người Nhận *" at bounding box center [75, 89] width 71 height 10
type input "0866616286"
click at [83, 90] on input "0866616286" at bounding box center [75, 89] width 71 height 10
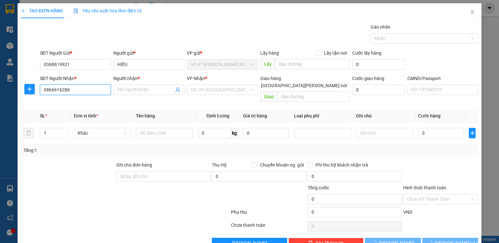
click at [83, 90] on input "0866616286" at bounding box center [75, 89] width 71 height 10
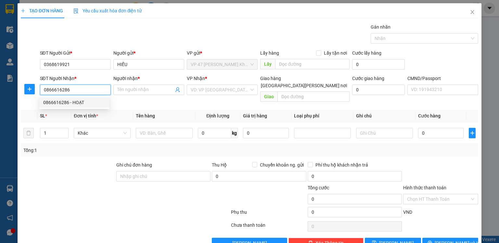
click at [83, 90] on input "0866616286" at bounding box center [75, 89] width 71 height 10
click at [82, 103] on div "0866616286 - HOẠT" at bounding box center [74, 102] width 62 height 7
type input "HOẠT"
checkbox input "true"
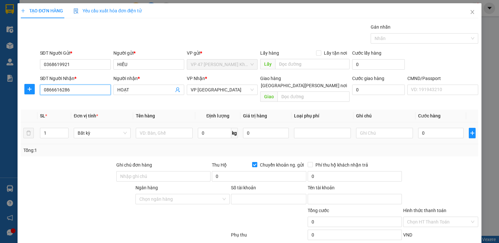
type input "1048773207"
type input "[PERSON_NAME] THẾ [PERSON_NAME]"
type input "0866616286"
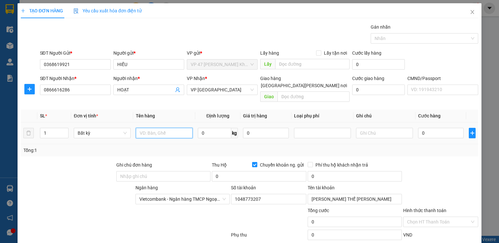
click at [175, 128] on input "text" at bounding box center [164, 133] width 57 height 10
type input "HỘP"
type input "1"
type input "35.000"
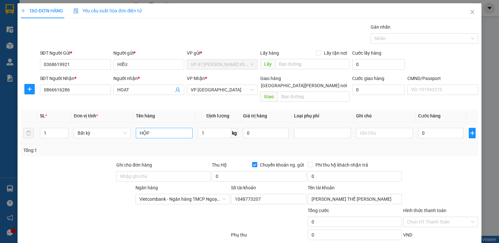
type input "35.000"
type input "SHIP [PERSON_NAME] KO BIẾT ĐỒ GÌ"
click at [252, 162] on input "Chuyển khoản ng. gửi" at bounding box center [254, 164] width 5 height 5
checkbox input "false"
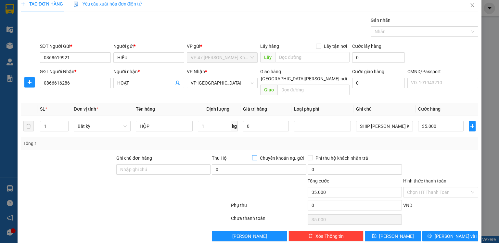
scroll to position [10, 0]
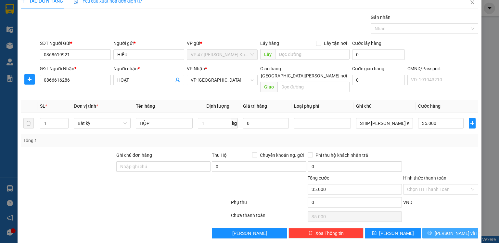
click at [453, 229] on span "[PERSON_NAME] và In" at bounding box center [457, 232] width 45 height 7
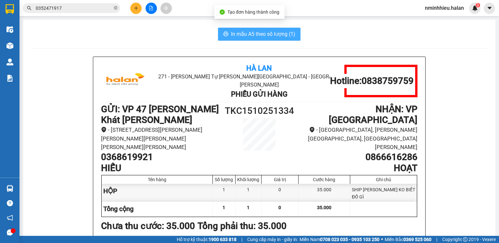
click at [220, 33] on button "In mẫu A5 theo số lượng (1)" at bounding box center [259, 34] width 82 height 13
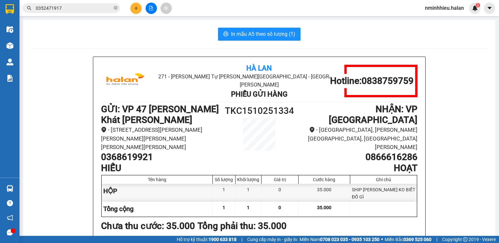
click at [88, 7] on input "0352471917" at bounding box center [74, 8] width 77 height 7
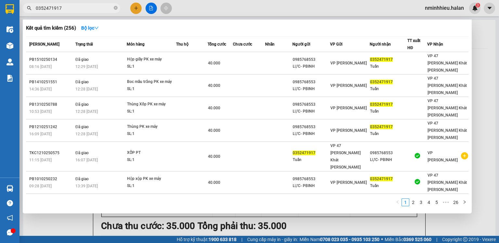
click at [88, 7] on input "0352471917" at bounding box center [74, 8] width 77 height 7
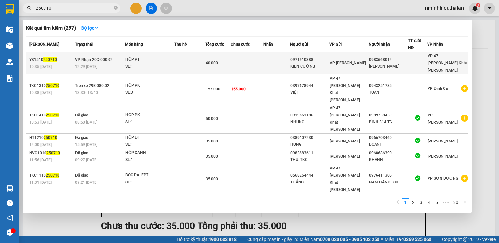
type input "250710"
click at [255, 61] on td at bounding box center [247, 63] width 33 height 22
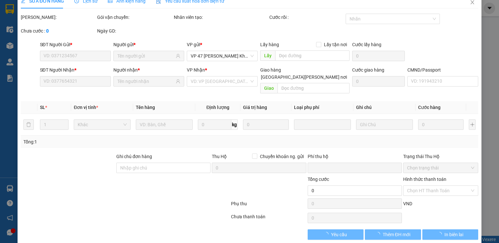
type input "0971910388"
type input "KIÊN CƯỜNG"
type input "0983668012"
type input "[PERSON_NAME]"
type input "0"
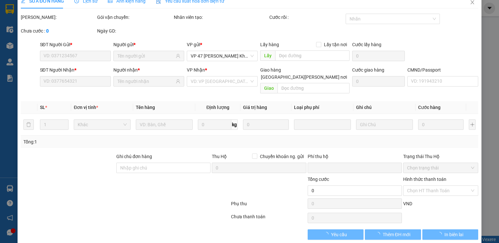
type input "40.000"
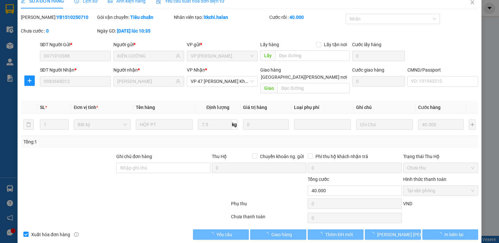
scroll to position [11, 0]
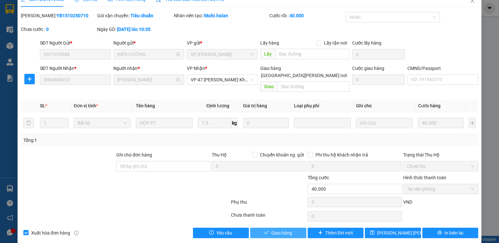
click at [283, 229] on span "Giao hàng" at bounding box center [281, 232] width 21 height 7
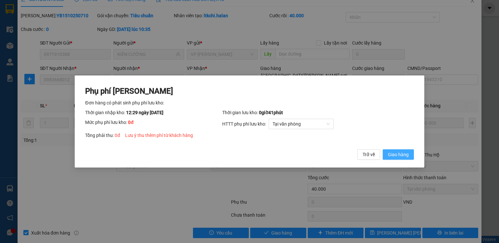
click at [397, 158] on span "Giao hàng" at bounding box center [398, 154] width 21 height 7
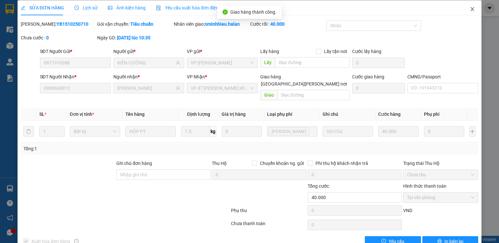
scroll to position [0, 0]
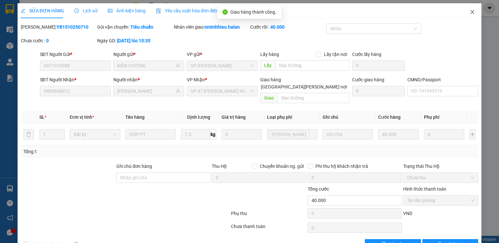
click at [471, 12] on icon "close" at bounding box center [473, 12] width 4 height 4
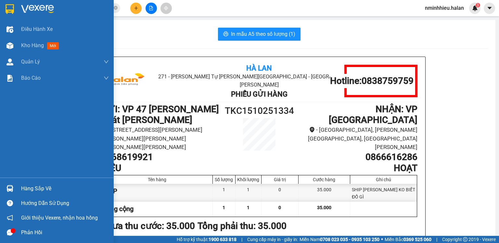
click at [37, 186] on div "Hàng sắp về" at bounding box center [65, 188] width 88 height 10
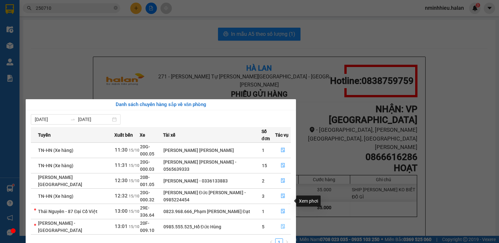
click at [282, 224] on icon "file-done" at bounding box center [283, 226] width 5 height 5
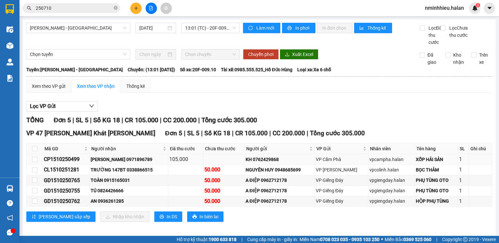
click at [58, 163] on div "CP1510250499" at bounding box center [66, 159] width 44 height 8
copy div "CP1510250499"
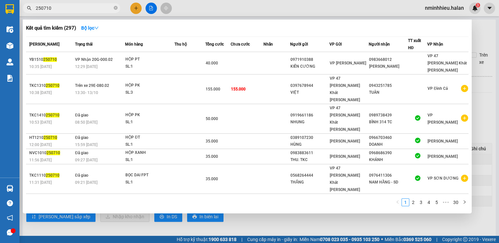
click at [85, 10] on input "250710" at bounding box center [74, 8] width 77 height 7
paste input "CP1510250499"
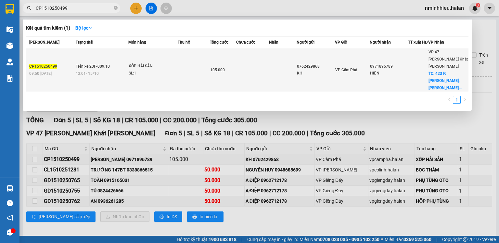
type input "CP1510250499"
click at [159, 63] on div "XỐP HẢI SẢN" at bounding box center [153, 66] width 49 height 7
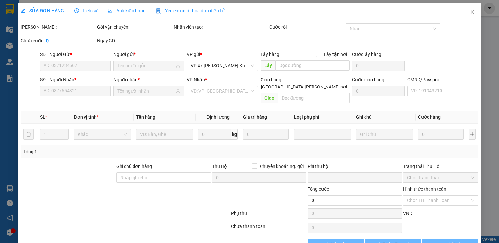
type input "0762429868"
type input "KH"
type input "0971896789"
type input "HIỆN"
checkbox input "true"
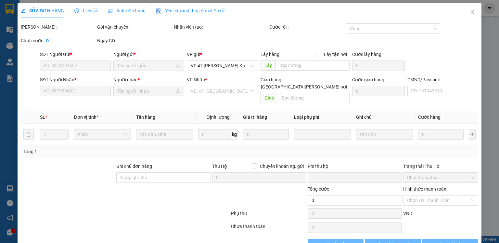
type input "423 P. [PERSON_NAME], [PERSON_NAME], [GEOGRAPHIC_DATA][PERSON_NAME], [GEOGRAPHI…"
type input "35.000"
type input "0"
type input "105.000"
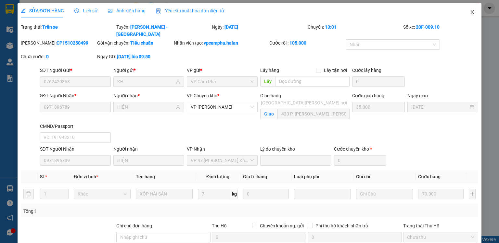
click at [470, 13] on icon "close" at bounding box center [472, 11] width 5 height 5
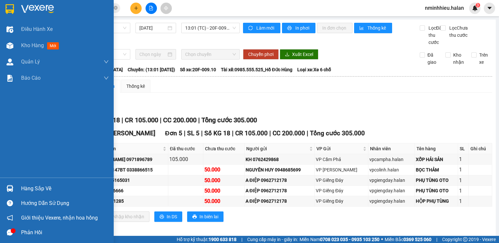
click at [11, 189] on img at bounding box center [9, 188] width 7 height 7
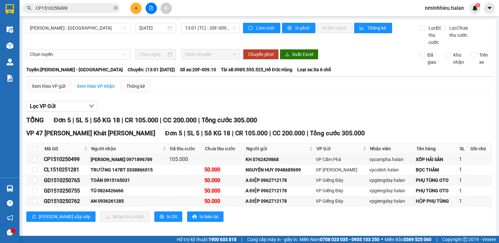
click at [78, 8] on section "Kết quả [PERSON_NAME] ( 1 ) Bộ lọc Mã ĐH Trạng thái Món hàng Thu hộ Tổng [PERSO…" at bounding box center [249, 121] width 499 height 243
click at [78, 8] on input "CP1510250499" at bounding box center [74, 8] width 77 height 7
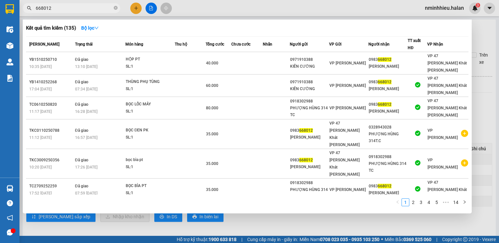
click at [62, 7] on input "668012" at bounding box center [74, 8] width 77 height 7
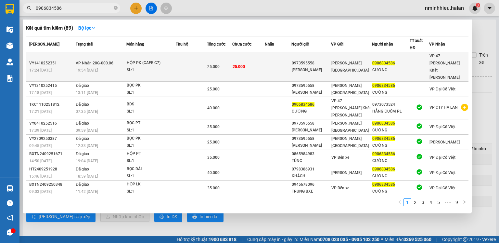
type input "0906834586"
click at [288, 61] on td at bounding box center [278, 67] width 27 height 30
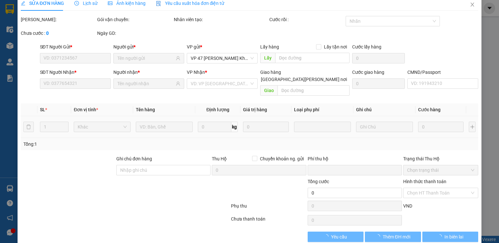
scroll to position [11, 0]
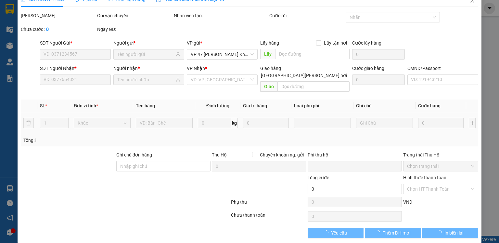
type input "0973595558"
type input "[PERSON_NAME]"
type input "0906834586"
type input "CƯỜNG"
type input "0"
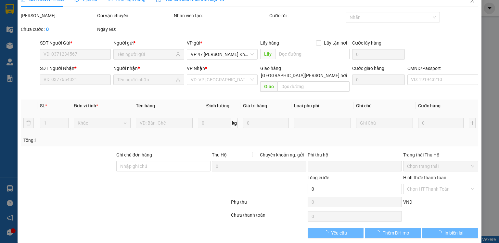
type input "25.000"
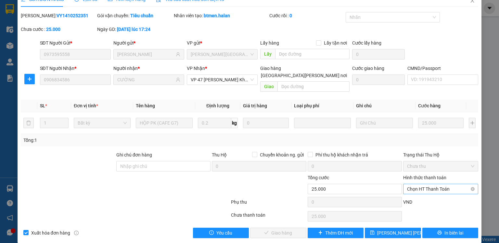
click at [424, 184] on span "Chọn HT Thanh Toán" at bounding box center [440, 189] width 67 height 10
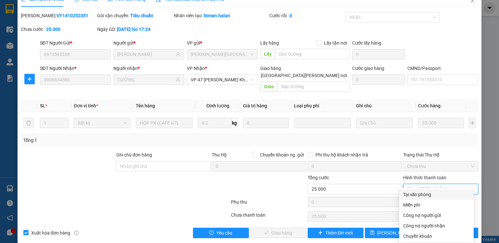
click at [418, 195] on div "Tại văn phòng" at bounding box center [436, 194] width 67 height 7
type input "0"
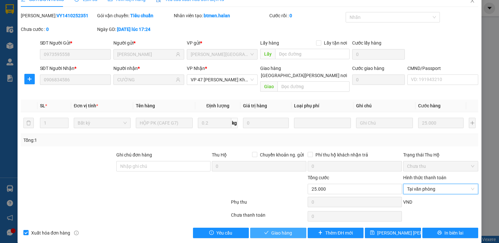
click at [281, 229] on span "Giao hàng" at bounding box center [281, 232] width 21 height 7
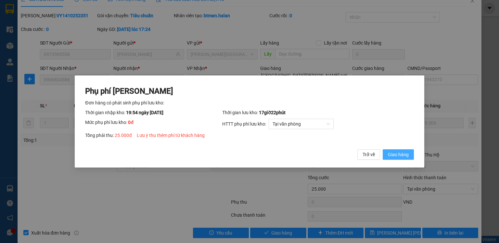
click at [399, 152] on span "Giao hàng" at bounding box center [398, 154] width 21 height 7
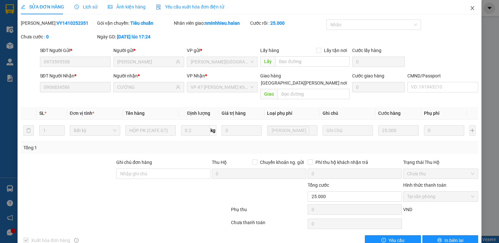
scroll to position [0, 0]
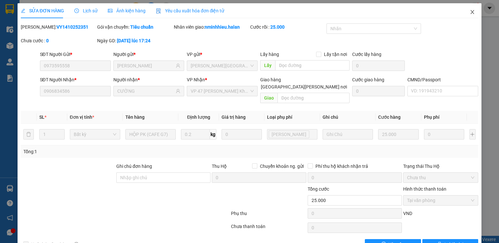
click at [471, 12] on icon "close" at bounding box center [473, 12] width 4 height 4
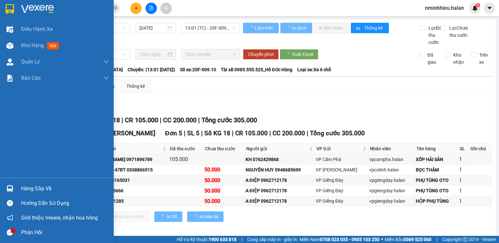
click at [8, 186] on img at bounding box center [9, 188] width 7 height 7
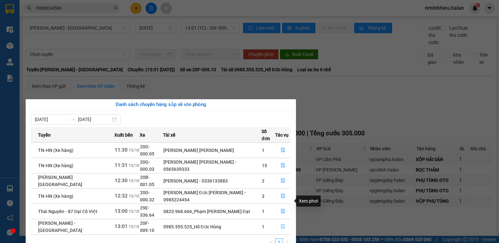
click at [282, 221] on button "button" at bounding box center [282, 226] width 15 height 10
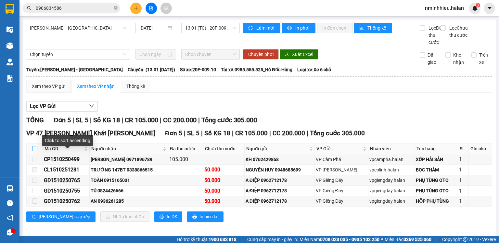
click at [34, 151] on input "checkbox" at bounding box center [34, 148] width 5 height 5
checkbox input "true"
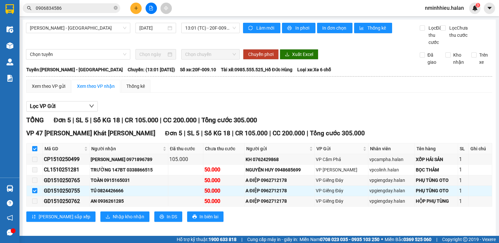
checkbox input "true"
click at [113, 220] on span "Nhập kho nhận" at bounding box center [129, 216] width 32 height 7
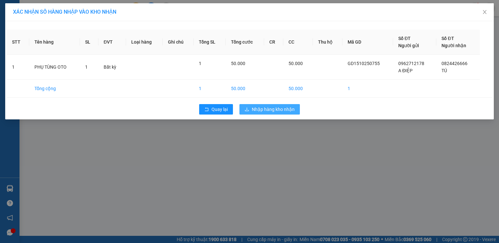
click at [277, 104] on button "Nhập hàng kho nhận" at bounding box center [269, 109] width 60 height 10
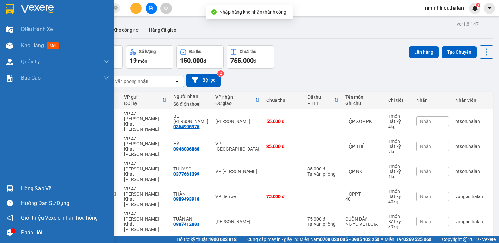
click at [10, 185] on img at bounding box center [9, 188] width 7 height 7
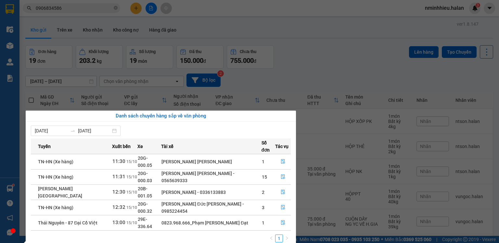
click at [77, 8] on section "Kết quả [PERSON_NAME] ( 89 ) Bộ lọc Mã ĐH Trạng thái Món hàng Thu hộ Tổng [PERS…" at bounding box center [249, 121] width 499 height 243
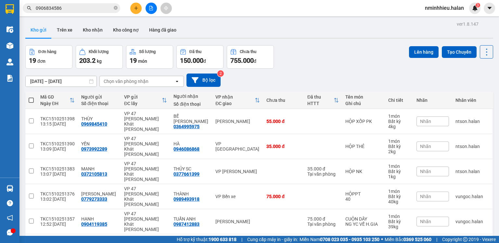
click at [77, 8] on input "0906834586" at bounding box center [74, 8] width 77 height 7
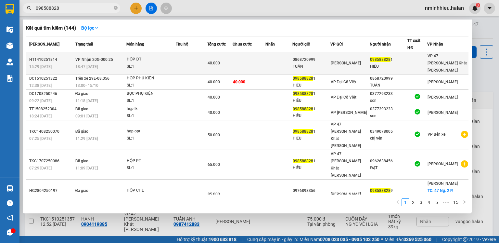
type input "098588828"
click at [157, 58] on div "HỘP ĐT" at bounding box center [151, 59] width 49 height 7
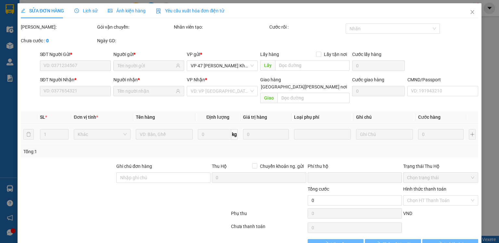
scroll to position [11, 0]
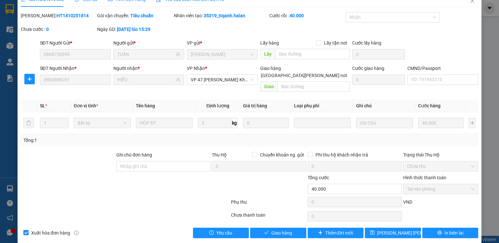
type input "0868720999"
type input "TUẤN"
type input "0985888281"
type input "HIẾU"
type input "0"
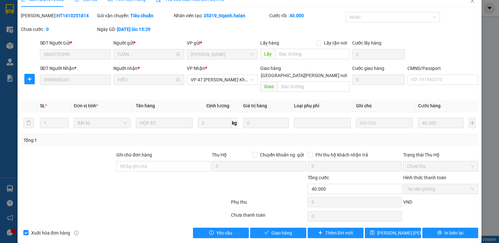
type input "40.000"
click at [282, 229] on span "Giao hàng" at bounding box center [281, 232] width 21 height 7
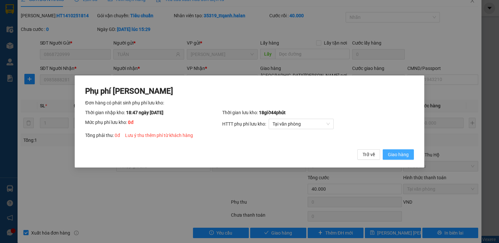
click at [402, 154] on span "Giao hàng" at bounding box center [398, 154] width 21 height 7
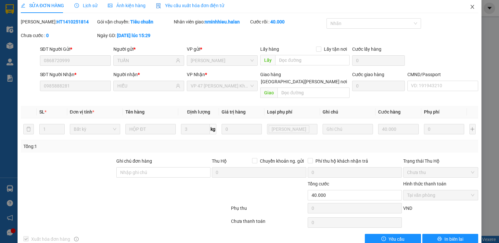
scroll to position [0, 0]
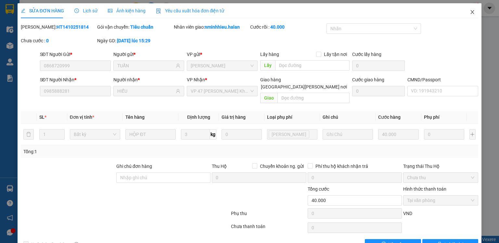
click at [470, 12] on icon "close" at bounding box center [472, 11] width 5 height 5
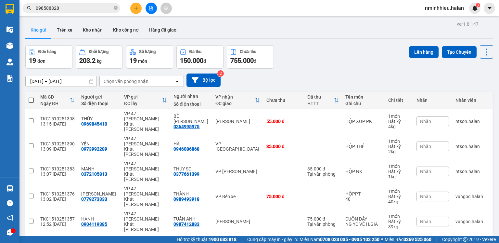
click at [76, 7] on input "098588828" at bounding box center [74, 8] width 77 height 7
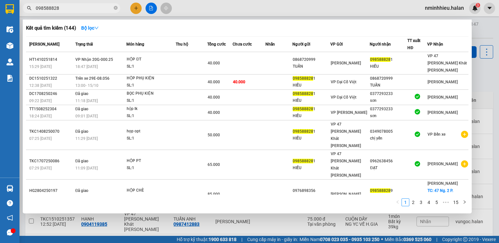
click at [76, 7] on input "098588828" at bounding box center [74, 8] width 77 height 7
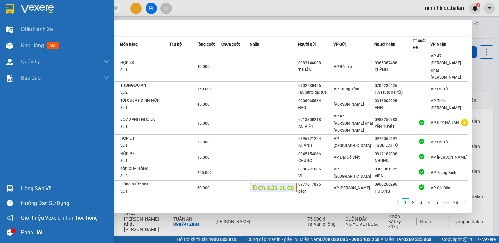
click at [11, 190] on img at bounding box center [9, 188] width 7 height 7
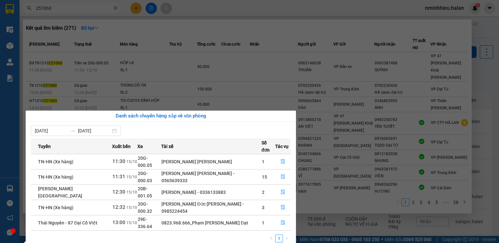
click at [89, 6] on section "Kết quả [PERSON_NAME] ( 271 ) Bộ lọc Mã ĐH Trạng thái Món hàng Thu hộ Tổng [PER…" at bounding box center [249, 121] width 499 height 243
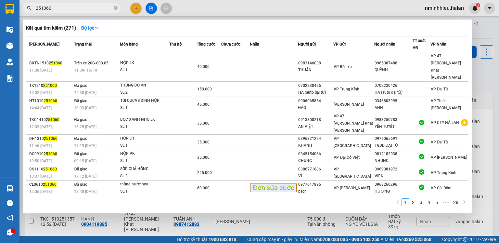
click at [89, 6] on input "251060" at bounding box center [74, 8] width 77 height 7
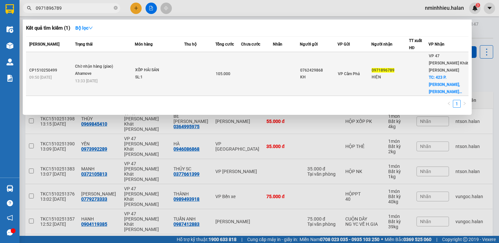
type input "0971896789"
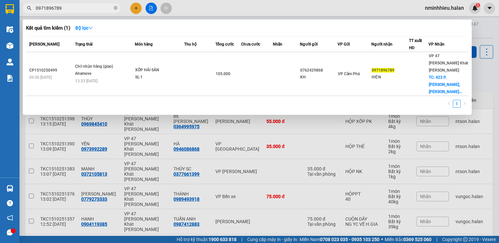
click at [108, 11] on input "0971896789" at bounding box center [74, 8] width 77 height 7
click at [95, 7] on input "0971896789" at bounding box center [74, 8] width 77 height 7
click at [133, 6] on div at bounding box center [249, 121] width 499 height 243
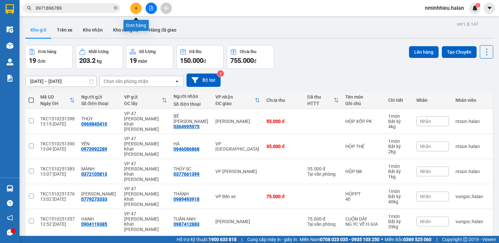
click at [133, 6] on button at bounding box center [135, 8] width 11 height 11
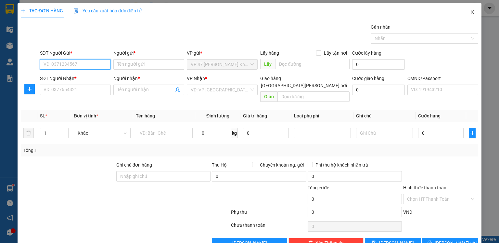
type input "0"
click at [470, 10] on icon "close" at bounding box center [472, 11] width 5 height 5
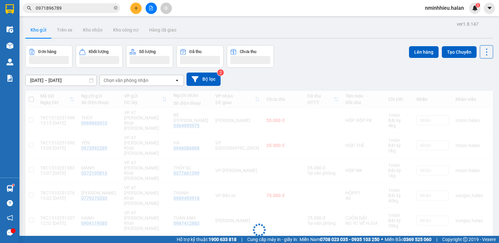
click at [69, 8] on input "0971896789" at bounding box center [74, 8] width 77 height 7
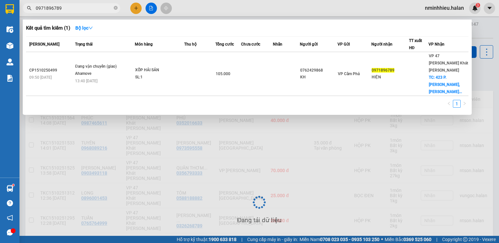
click at [69, 8] on input "0971896789" at bounding box center [74, 8] width 77 height 7
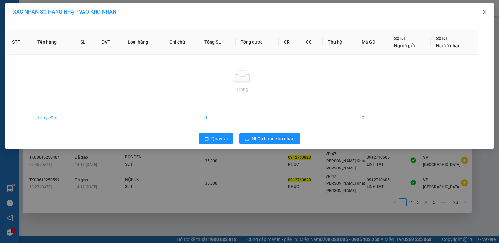
click at [486, 14] on icon "close" at bounding box center [484, 11] width 5 height 5
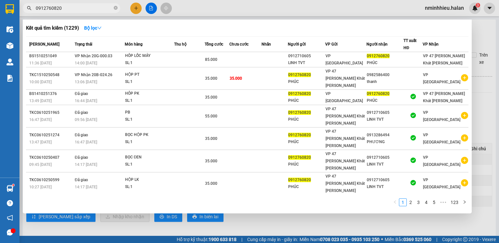
click at [94, 8] on input "0912760820" at bounding box center [74, 8] width 77 height 7
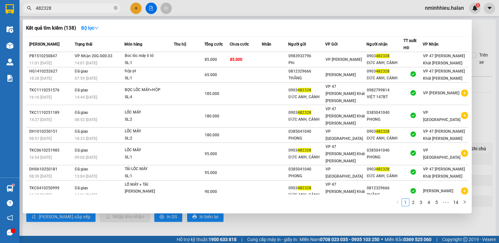
type input "482328"
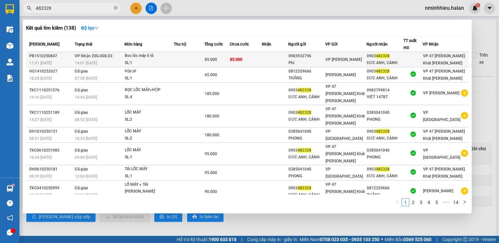
click at [192, 57] on td at bounding box center [189, 59] width 31 height 15
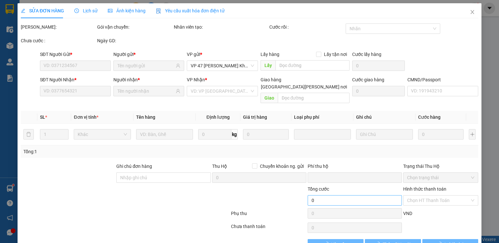
type input "0983932796"
type input "Phi"
type input "0903482328"
type input "ĐỨC ANH, CẢNH"
type input "0"
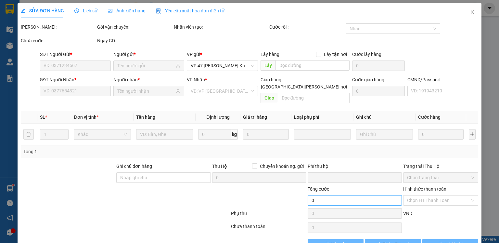
type input "85.000"
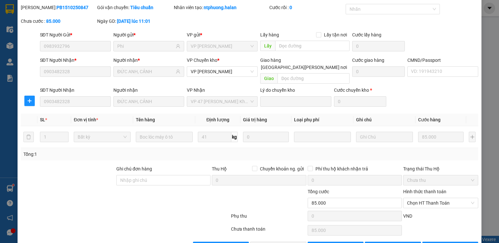
scroll to position [33, 0]
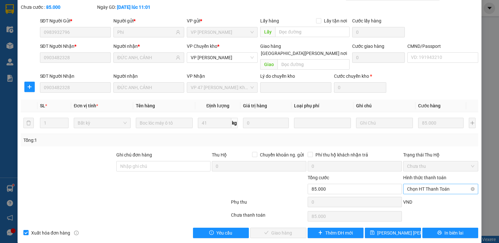
click at [415, 184] on span "Chọn HT Thanh Toán" at bounding box center [440, 189] width 67 height 10
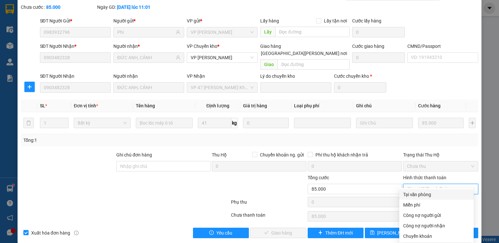
drag, startPoint x: 420, startPoint y: 195, endPoint x: 252, endPoint y: 203, distance: 168.1
click at [419, 195] on div "Tại văn phòng" at bounding box center [436, 194] width 67 height 7
type input "0"
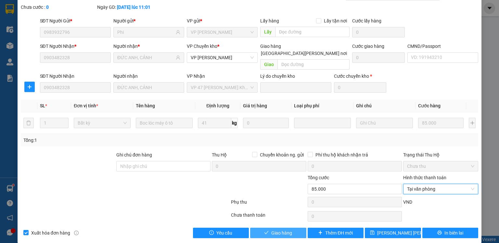
click at [276, 229] on span "Giao hàng" at bounding box center [281, 232] width 21 height 7
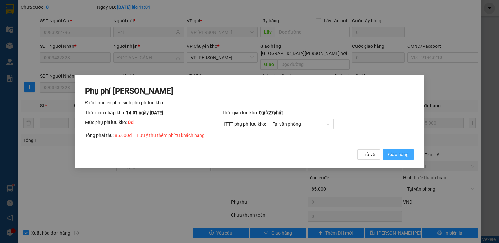
click at [398, 152] on span "Giao hàng" at bounding box center [398, 154] width 21 height 7
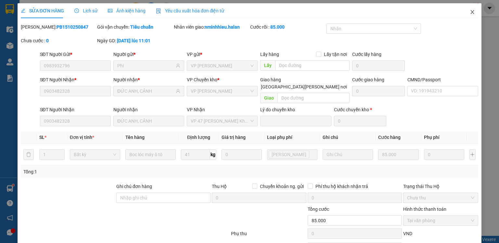
scroll to position [0, 0]
click at [470, 12] on icon "close" at bounding box center [472, 11] width 5 height 5
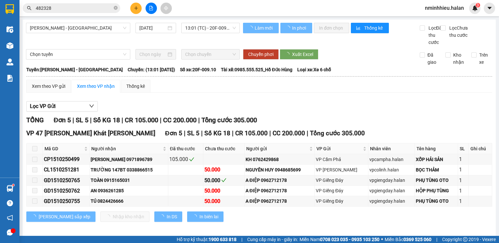
drag, startPoint x: 95, startPoint y: 7, endPoint x: 90, endPoint y: 8, distance: 5.0
click at [95, 7] on input "482328" at bounding box center [74, 8] width 77 height 7
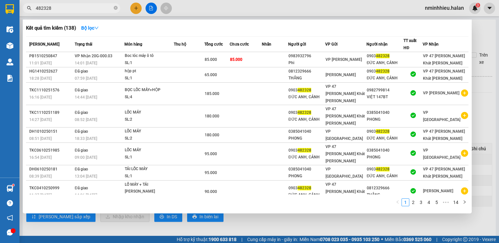
click at [98, 6] on input "482328" at bounding box center [74, 8] width 77 height 7
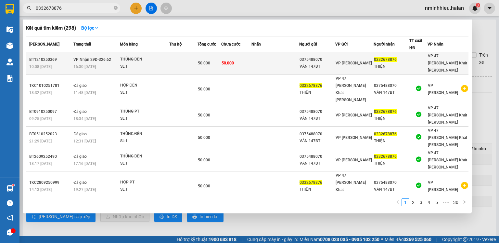
type input "0332678876"
click at [183, 64] on td at bounding box center [183, 63] width 28 height 22
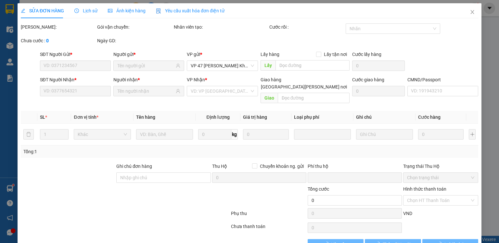
type input "0375488070"
type input "VĂN 147BT"
type input "0332678876"
type input "THIỆN"
type input "0"
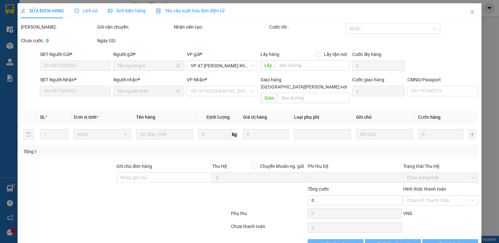
type input "50.000"
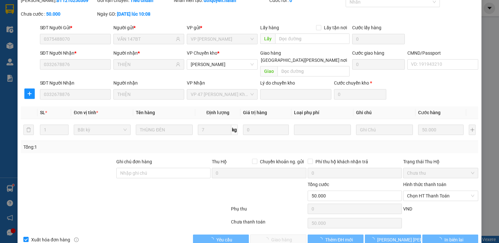
scroll to position [33, 0]
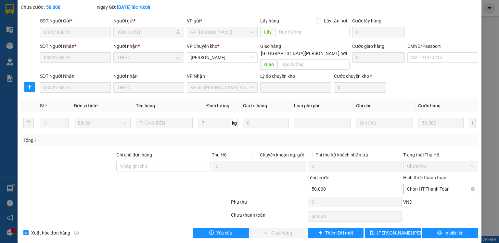
click at [435, 184] on span "Chọn HT Thanh Toán" at bounding box center [440, 189] width 67 height 10
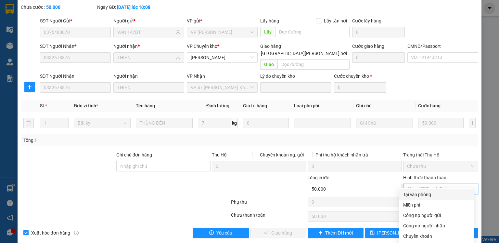
drag, startPoint x: 433, startPoint y: 194, endPoint x: 375, endPoint y: 209, distance: 59.1
click at [432, 194] on div "Tại văn phòng" at bounding box center [436, 194] width 67 height 7
type input "0"
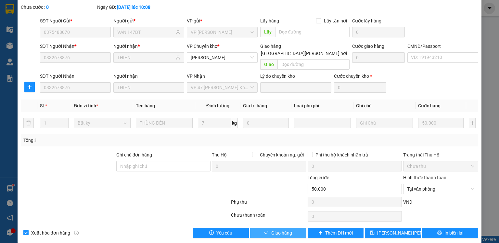
click at [269, 230] on button "Giao hàng" at bounding box center [278, 232] width 56 height 10
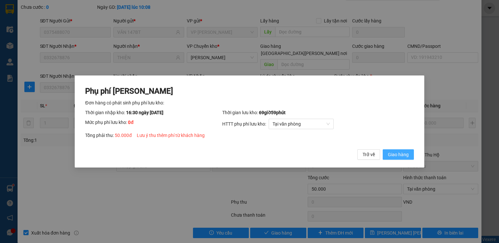
click at [394, 157] on span "Giao hàng" at bounding box center [398, 154] width 21 height 7
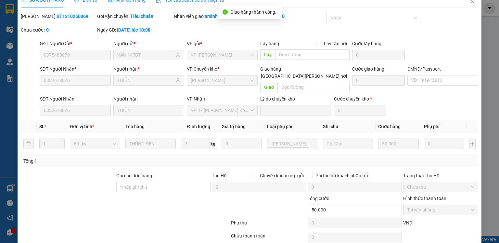
scroll to position [0, 0]
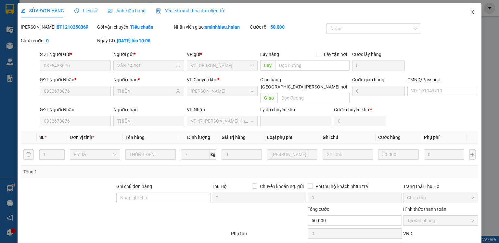
click at [471, 11] on icon "close" at bounding box center [473, 12] width 4 height 4
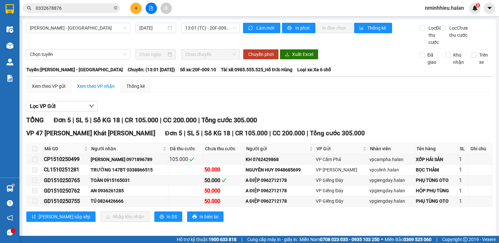
click at [77, 6] on input "0332678876" at bounding box center [74, 8] width 77 height 7
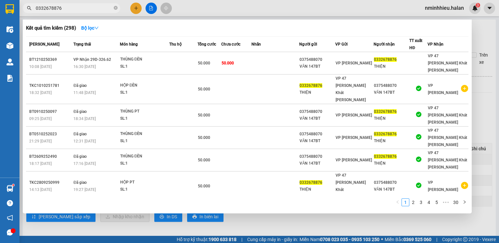
click at [77, 6] on input "0332678876" at bounding box center [74, 8] width 77 height 7
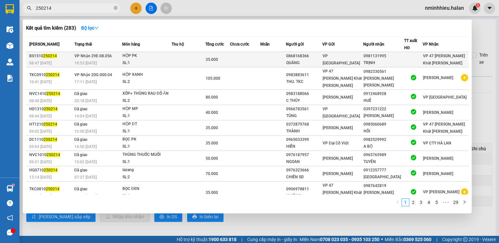
type input "250214"
click at [170, 56] on div "HỘP PK" at bounding box center [146, 55] width 49 height 7
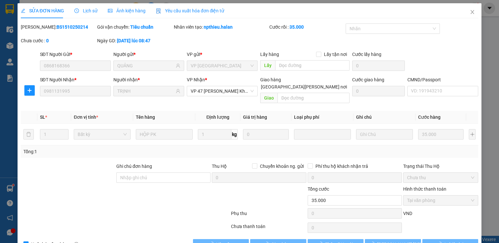
type input "0868168366"
type input "QUẢNG"
type input "0981131995"
type input "TRỊNH"
type input "0"
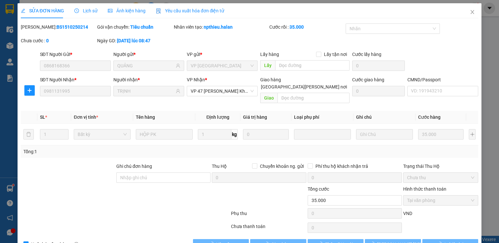
type input "35.000"
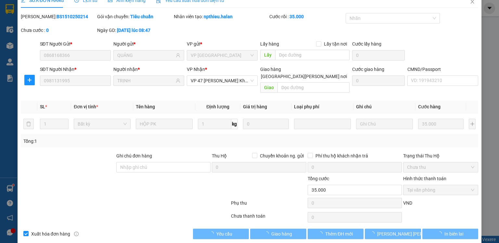
scroll to position [11, 0]
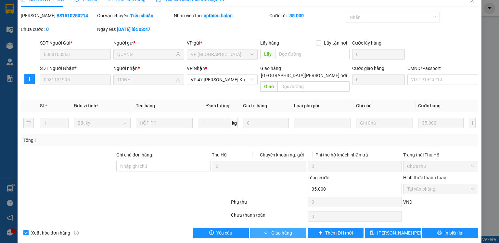
click at [286, 229] on span "Giao hàng" at bounding box center [281, 232] width 21 height 7
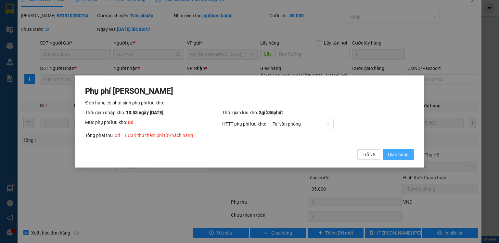
click at [402, 155] on span "Giao hàng" at bounding box center [398, 154] width 21 height 7
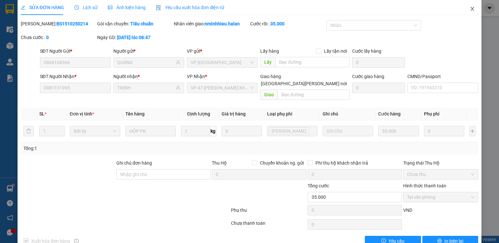
scroll to position [0, 0]
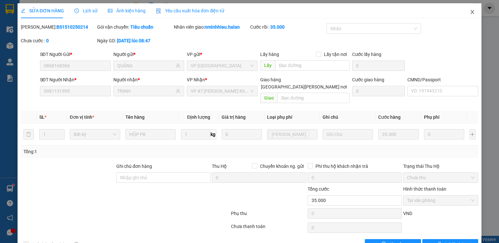
click at [470, 11] on icon "close" at bounding box center [472, 11] width 5 height 5
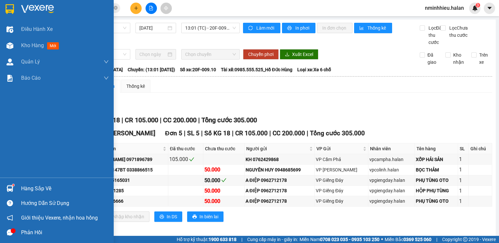
click at [36, 187] on div "Hàng sắp về" at bounding box center [65, 188] width 88 height 10
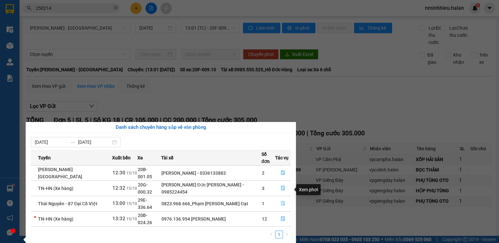
click at [281, 201] on icon "file-done" at bounding box center [283, 203] width 5 height 5
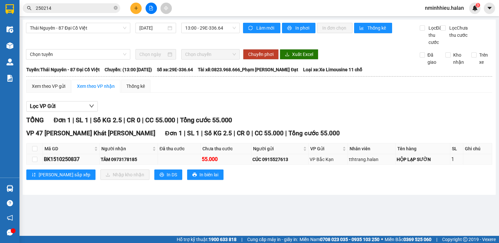
click at [37, 164] on td at bounding box center [35, 159] width 16 height 10
click at [36, 162] on input "checkbox" at bounding box center [34, 159] width 5 height 5
checkbox input "true"
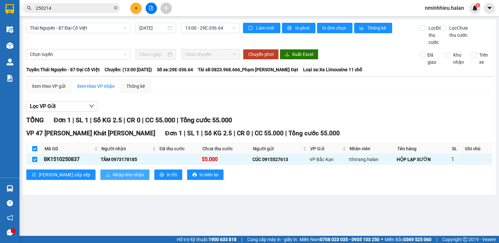
click at [113, 178] on span "Nhập kho nhận" at bounding box center [129, 174] width 32 height 7
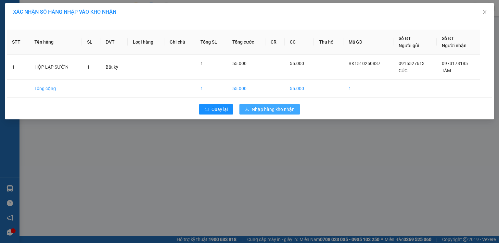
click at [287, 110] on span "Nhập hàng kho nhận" at bounding box center [273, 109] width 43 height 7
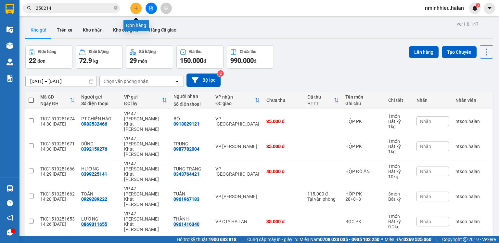
click at [138, 6] on button at bounding box center [135, 8] width 11 height 11
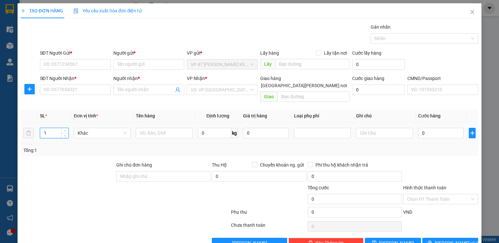
click at [55, 128] on input "1" at bounding box center [54, 133] width 28 height 10
click at [83, 89] on input "SĐT Người Nhận *" at bounding box center [75, 89] width 71 height 10
type input "0963773897"
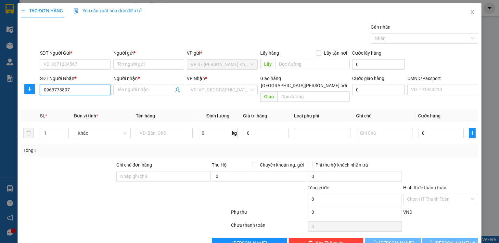
click at [83, 89] on input "0963773897" at bounding box center [75, 89] width 71 height 10
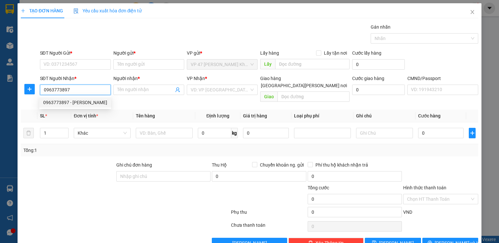
click at [83, 98] on div "0963773897 - [PERSON_NAME]" at bounding box center [75, 102] width 72 height 10
type input "DUYÊN"
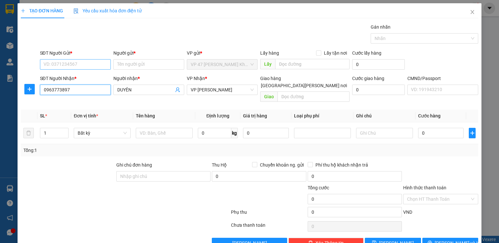
type input "0963773897"
click at [85, 62] on input "SĐT Người Gửi *" at bounding box center [75, 64] width 71 height 10
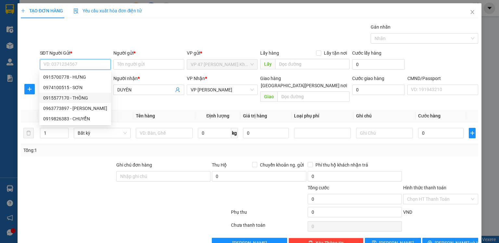
click at [72, 97] on div "0915577170 - THÔNG" at bounding box center [75, 97] width 64 height 7
type input "0915577170"
type input "THÔNG"
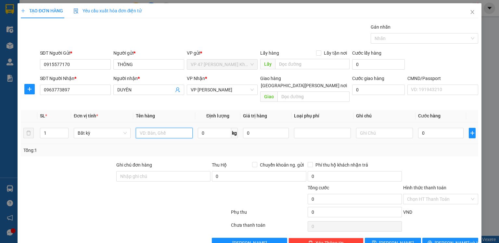
click at [168, 128] on input "text" at bounding box center [164, 133] width 57 height 10
type input "HỘP PT"
type input "1"
type input "35.000"
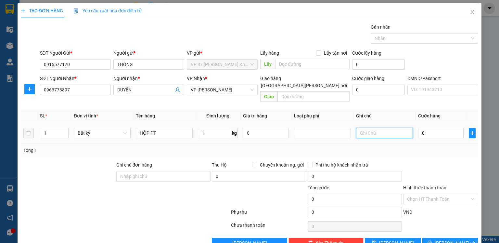
type input "35.000"
click at [443, 239] on span "[PERSON_NAME] và In" at bounding box center [457, 242] width 45 height 7
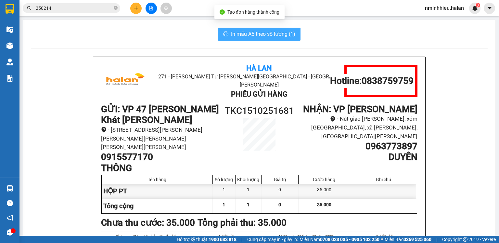
click at [275, 34] on span "In mẫu A5 theo số lượng (1)" at bounding box center [263, 34] width 64 height 8
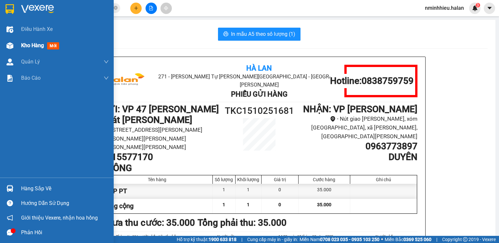
click at [34, 46] on span "Kho hàng" at bounding box center [32, 45] width 23 height 6
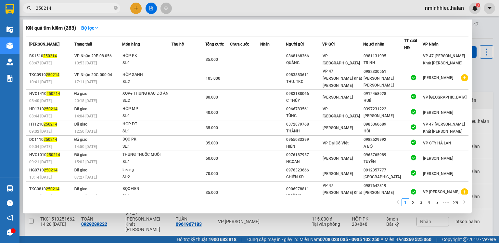
click at [97, 12] on span "250214" at bounding box center [71, 8] width 97 height 10
click at [133, 11] on div at bounding box center [249, 121] width 499 height 243
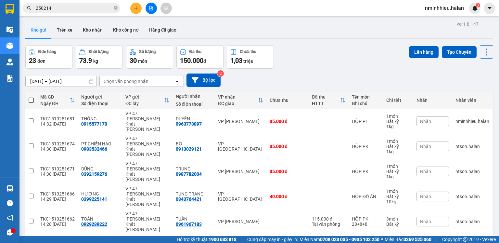
click at [100, 8] on input "250214" at bounding box center [74, 8] width 77 height 7
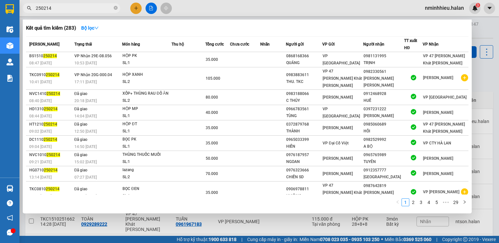
click at [100, 8] on input "250214" at bounding box center [74, 8] width 77 height 7
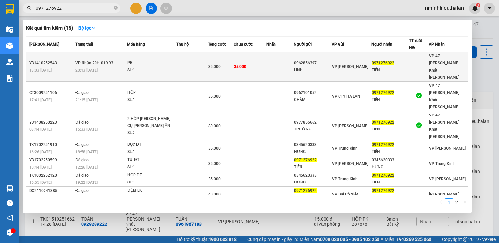
type input "0971276922"
click at [167, 59] on div "PB" at bounding box center [151, 62] width 49 height 7
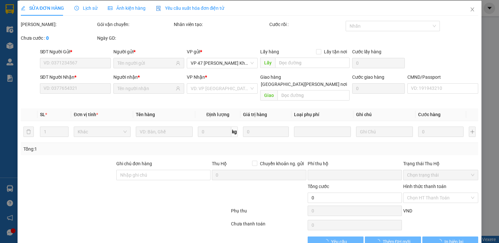
type input "0962856397"
type input "LINH"
type input "0971276922"
type input "TIẾN"
type input "0"
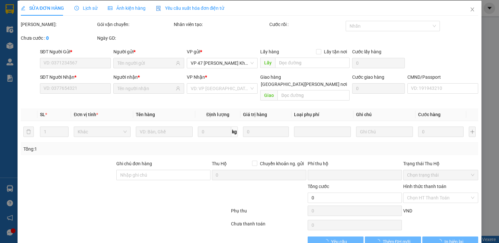
type input "35.000"
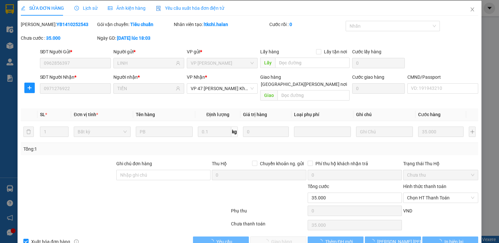
scroll to position [11, 0]
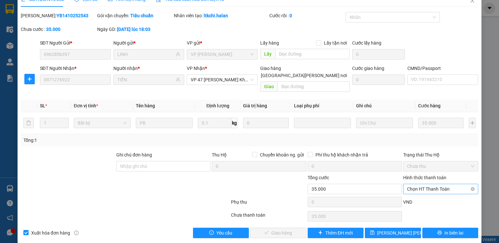
click at [435, 184] on span "Chọn HT Thanh Toán" at bounding box center [440, 189] width 67 height 10
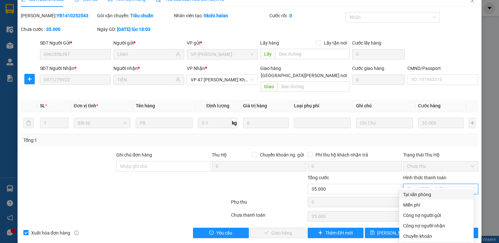
click at [420, 198] on div "Tại văn phòng" at bounding box center [436, 194] width 74 height 10
type input "0"
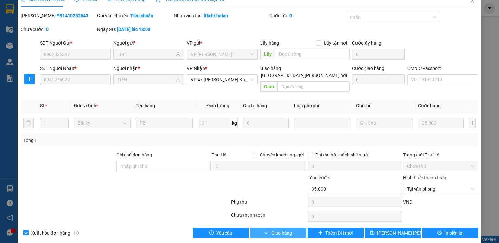
click at [281, 227] on button "Giao hàng" at bounding box center [278, 232] width 56 height 10
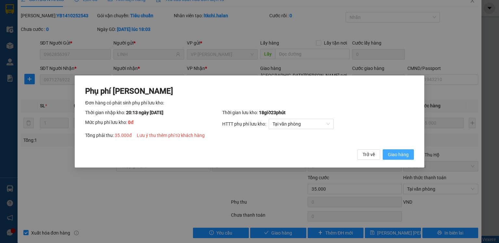
click at [396, 155] on span "Giao hàng" at bounding box center [398, 154] width 21 height 7
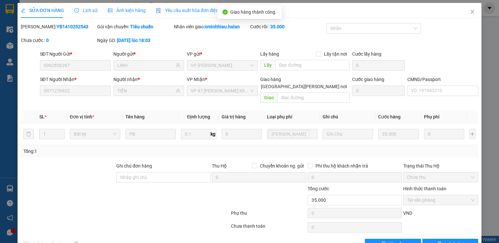
scroll to position [0, 0]
click at [470, 10] on icon "close" at bounding box center [472, 11] width 5 height 5
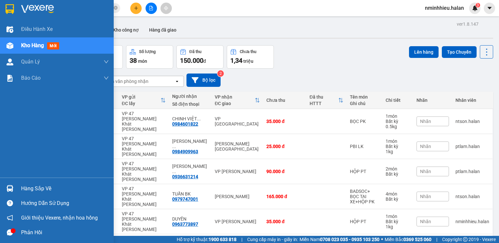
click at [16, 190] on div "Hàng sắp về" at bounding box center [57, 188] width 114 height 15
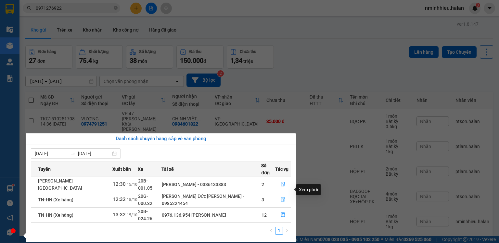
click at [284, 194] on button "button" at bounding box center [282, 199] width 15 height 10
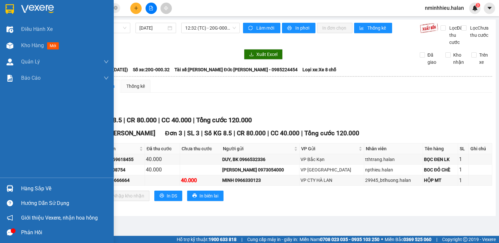
click at [32, 188] on div "Hàng sắp về" at bounding box center [65, 188] width 88 height 10
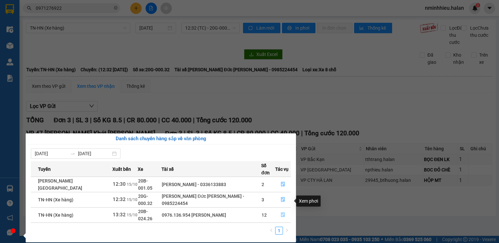
click at [282, 212] on icon "file-done" at bounding box center [283, 214] width 4 height 5
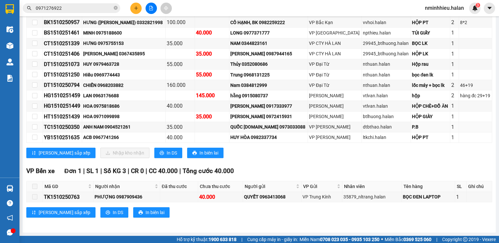
scroll to position [56, 0]
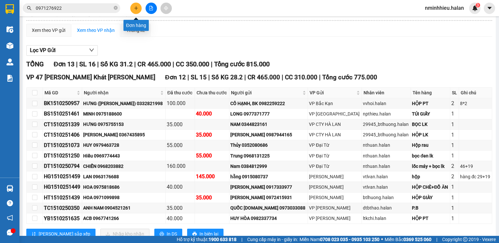
click at [134, 9] on icon "plus" at bounding box center [136, 8] width 5 height 5
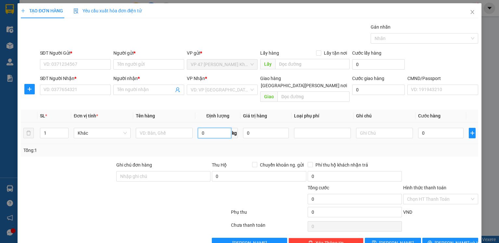
click at [214, 128] on input "0" at bounding box center [214, 133] width 33 height 10
type input "1"
click at [89, 59] on input "SĐT Người Gửi *" at bounding box center [75, 64] width 71 height 10
type input "0915807453"
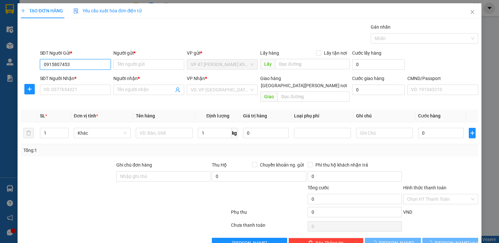
click at [92, 66] on input "0915807453" at bounding box center [75, 64] width 71 height 10
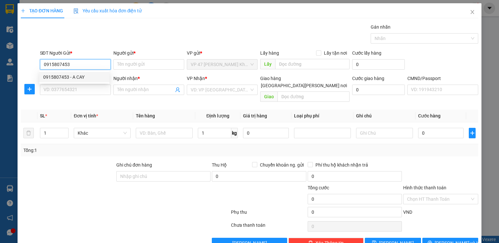
click at [92, 66] on input "0915807453" at bounding box center [75, 64] width 71 height 10
drag, startPoint x: 81, startPoint y: 77, endPoint x: 79, endPoint y: 84, distance: 6.9
click at [81, 77] on div "0915807453 - A CAY" at bounding box center [74, 76] width 62 height 7
type input "A CAY"
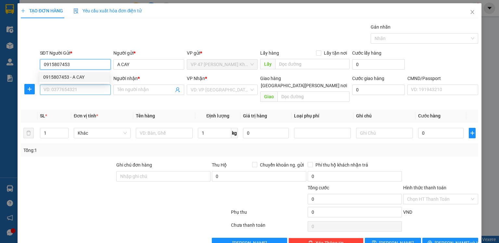
type input "0915807453"
click at [82, 93] on input "SĐT Người Nhận *" at bounding box center [75, 89] width 71 height 10
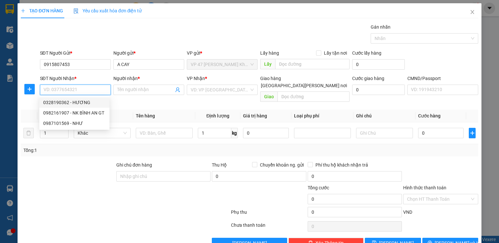
click at [86, 91] on input "SĐT Người Nhận *" at bounding box center [75, 89] width 71 height 10
click at [88, 111] on div "0982161907 - NK BÌNH AN GT" at bounding box center [74, 112] width 62 height 7
type input "0982161907"
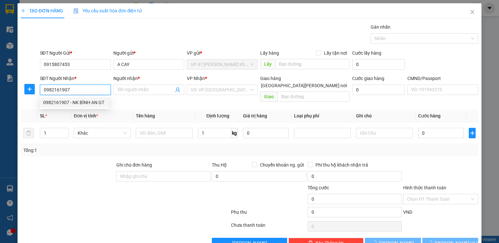
type input "NK BÌNH AN GT"
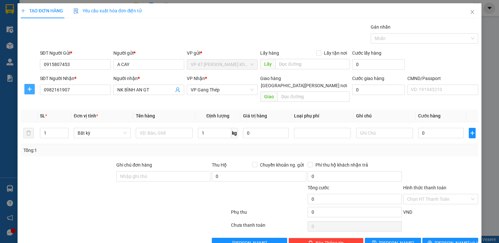
click at [25, 85] on button "button" at bounding box center [29, 89] width 10 height 10
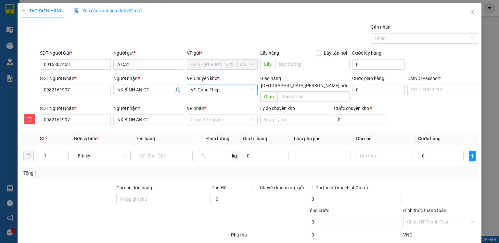
click at [235, 89] on span "VP Gang Thép" at bounding box center [222, 90] width 63 height 10
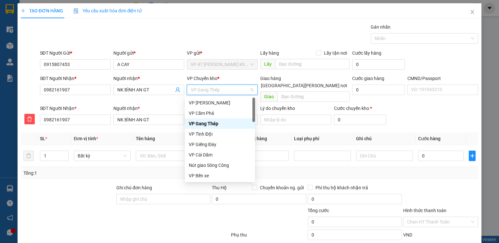
type input "U"
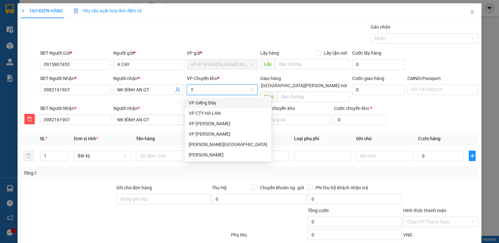
type input "YB"
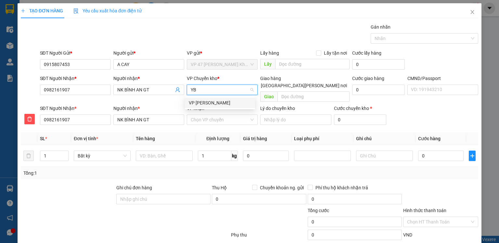
click at [222, 104] on div "VP [PERSON_NAME]" at bounding box center [220, 102] width 62 height 7
click at [216, 115] on input "VP nhận *" at bounding box center [220, 120] width 58 height 10
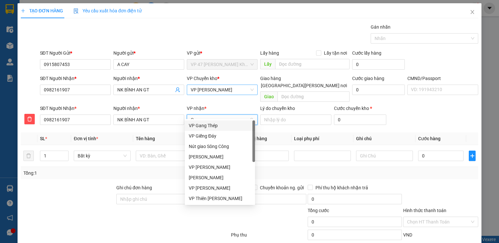
type input "GT"
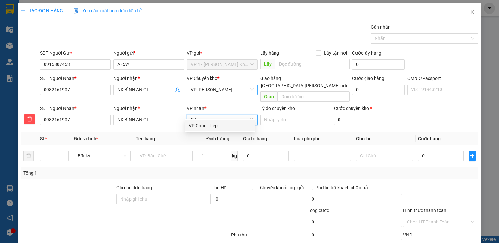
click at [209, 123] on div "VP Gang Thép" at bounding box center [220, 125] width 62 height 7
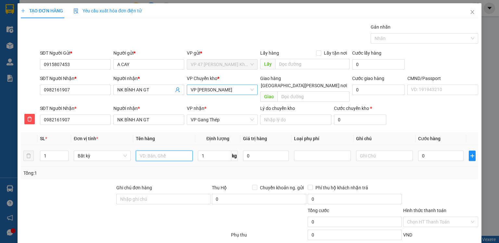
click at [178, 150] on input "text" at bounding box center [164, 155] width 57 height 10
type input "HỘP MẪU"
type input "35.000"
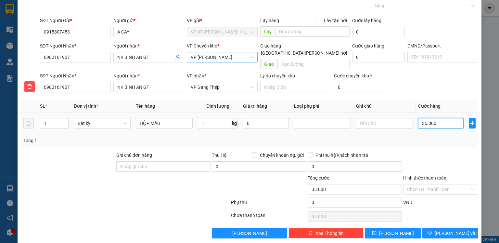
scroll to position [32, 0]
click at [446, 229] on span "[PERSON_NAME] và In" at bounding box center [457, 232] width 45 height 7
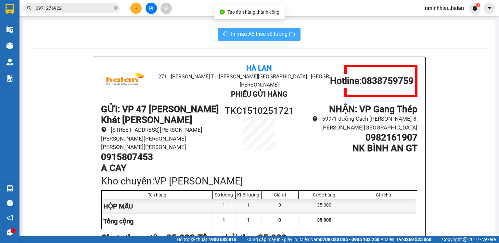
click at [258, 34] on span "In mẫu A5 theo số lượng (1)" at bounding box center [263, 34] width 64 height 8
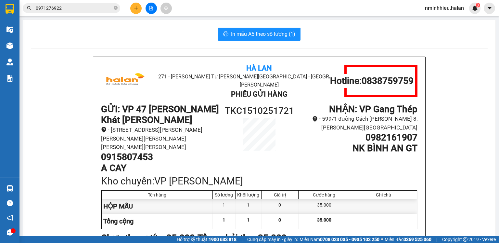
click at [81, 8] on input "0971276922" at bounding box center [74, 8] width 77 height 7
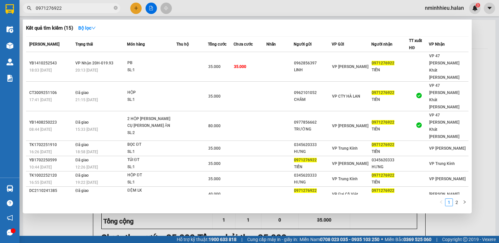
click at [81, 8] on input "0971276922" at bounding box center [74, 8] width 77 height 7
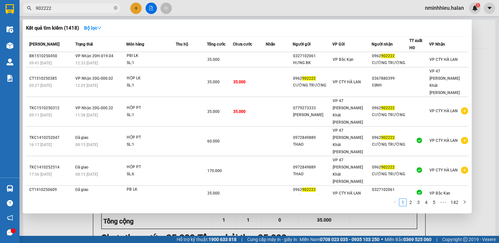
click at [80, 8] on input "902222" at bounding box center [74, 8] width 77 height 7
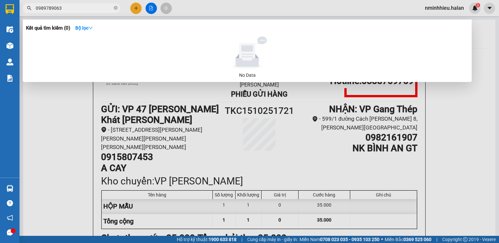
click at [84, 6] on input "0989789063" at bounding box center [74, 8] width 77 height 7
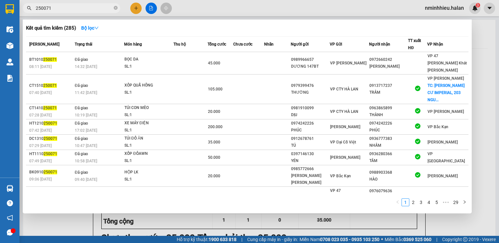
click at [94, 6] on input "250071" at bounding box center [74, 8] width 77 height 7
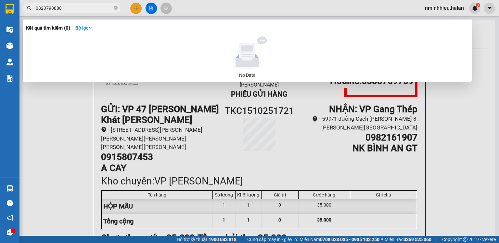
type input "0823798888"
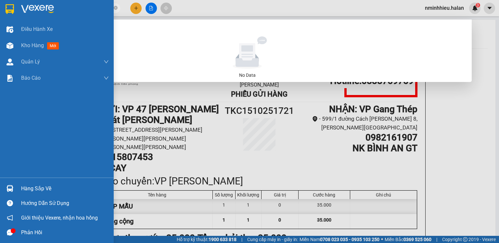
click at [14, 187] on div at bounding box center [9, 188] width 11 height 11
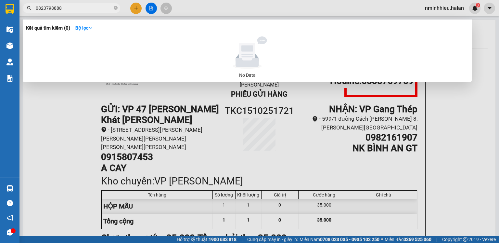
click at [138, 10] on section "Kết quả [PERSON_NAME] ( 0 ) Bộ lọc No Data 0823798888 nminhhieu.halan 3 Điều [P…" at bounding box center [249, 121] width 499 height 243
click at [138, 10] on div at bounding box center [249, 121] width 499 height 243
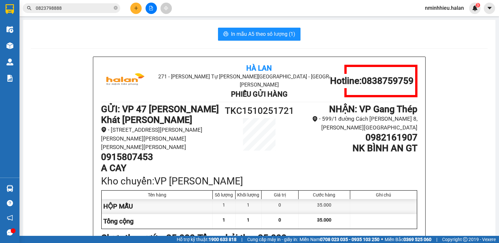
click at [138, 10] on icon "plus" at bounding box center [136, 8] width 5 height 5
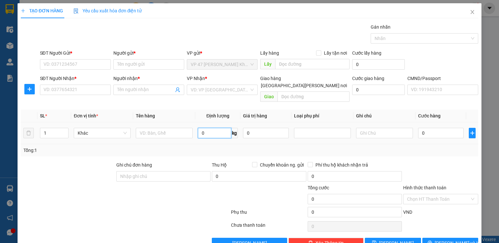
click at [212, 128] on input "0" at bounding box center [214, 133] width 33 height 10
type input "8"
click at [73, 61] on input "SĐT Người Gửi *" at bounding box center [75, 64] width 71 height 10
type input "0988355630"
click at [88, 69] on div "SĐT Người Gửi * 0988355630" at bounding box center [75, 60] width 71 height 23
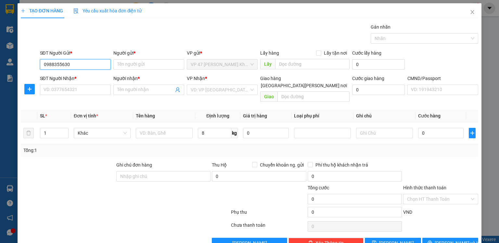
click at [89, 64] on input "0988355630" at bounding box center [75, 64] width 71 height 10
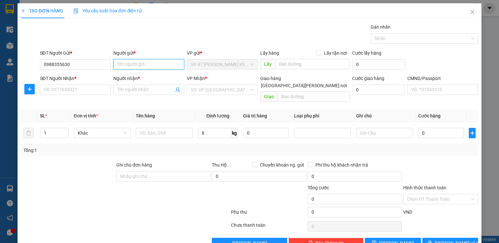
click at [132, 64] on input "Người gửi *" at bounding box center [148, 64] width 71 height 10
type input "THẮNG"
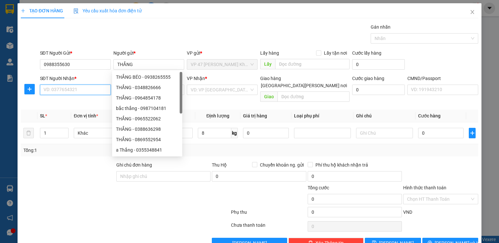
click at [93, 90] on input "SĐT Người Nhận *" at bounding box center [75, 89] width 71 height 10
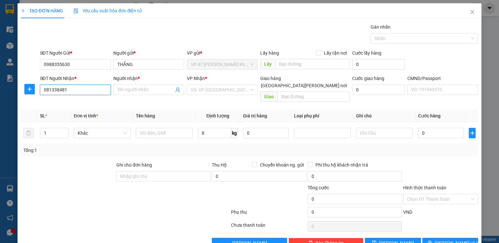
type input "0813384818"
click at [75, 104] on div "0813384818 - [PERSON_NAME]" at bounding box center [75, 102] width 64 height 7
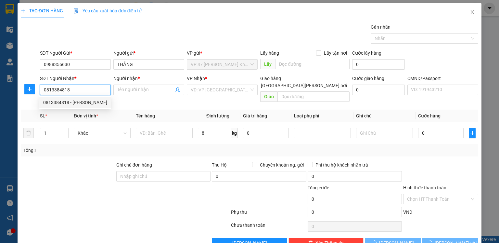
type input "THẢO"
checkbox input "true"
type input "679 LNQ"
type input "15.000"
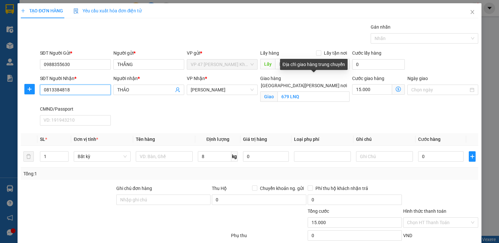
type input "0813384818"
click at [258, 83] on input "[GEOGRAPHIC_DATA][PERSON_NAME] nơi" at bounding box center [255, 85] width 5 height 5
checkbox input "false"
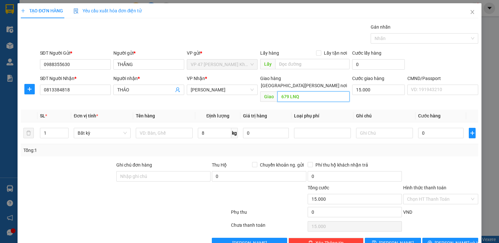
click at [313, 91] on input "679 LNQ" at bounding box center [313, 96] width 72 height 10
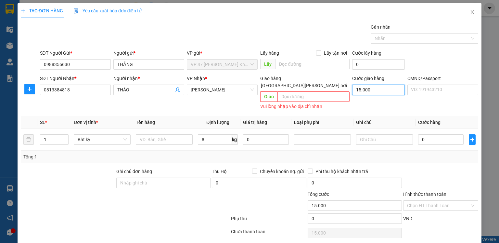
click at [389, 89] on input "15.000" at bounding box center [378, 89] width 53 height 10
type input "0"
click at [230, 89] on span "[PERSON_NAME]" at bounding box center [222, 90] width 63 height 10
type input "0"
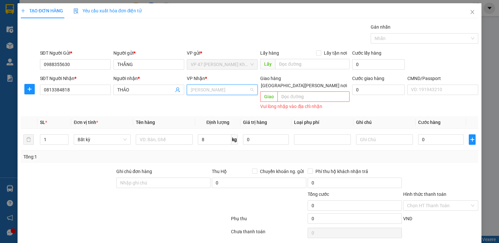
scroll to position [42, 0]
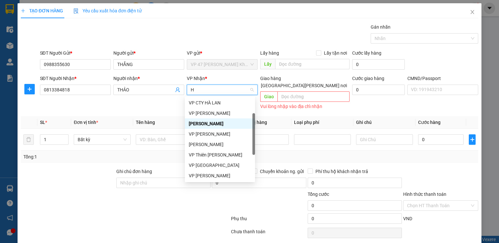
type input "HG"
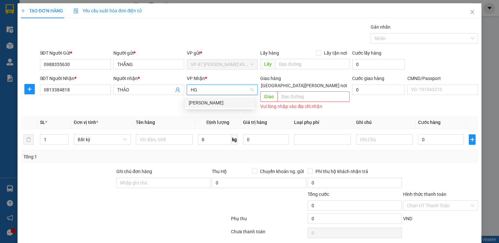
click at [210, 104] on div "[PERSON_NAME]" at bounding box center [220, 102] width 62 height 7
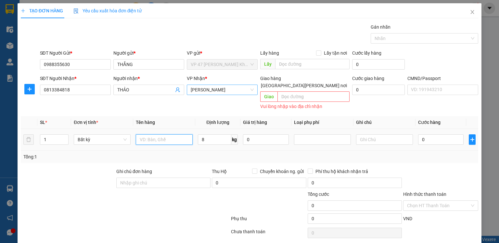
click at [167, 134] on input "text" at bounding box center [164, 139] width 57 height 10
type input "BỌC HỘP BẾP GA"
type input "40.000"
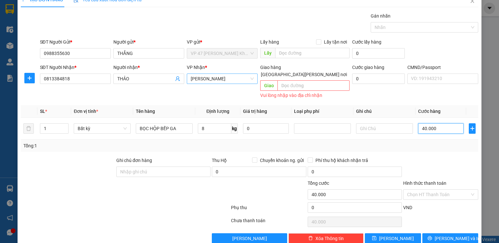
scroll to position [16, 0]
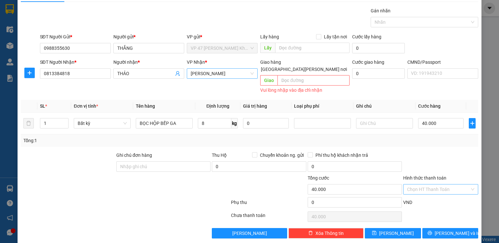
click at [441, 184] on input "Hình thức thanh toán" at bounding box center [438, 189] width 63 height 10
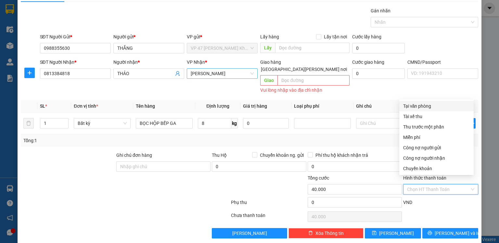
click at [424, 107] on div "Tại văn phòng" at bounding box center [436, 105] width 67 height 7
type input "0"
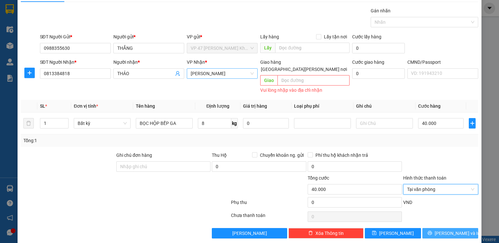
click at [436, 228] on button "[PERSON_NAME] và In" at bounding box center [450, 233] width 56 height 10
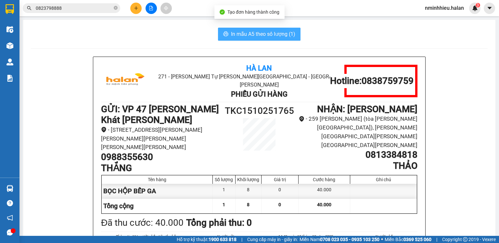
click at [257, 33] on span "In mẫu A5 theo số lượng (1)" at bounding box center [263, 34] width 64 height 8
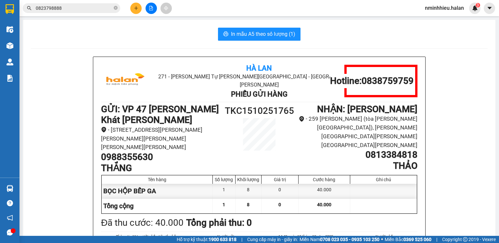
click at [80, 10] on input "0823798888" at bounding box center [74, 8] width 77 height 7
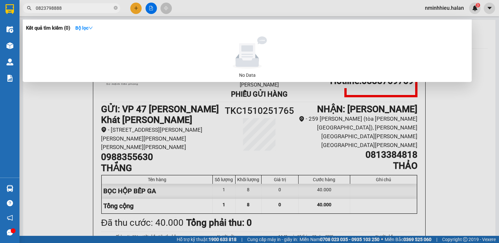
click at [80, 10] on input "0823798888" at bounding box center [74, 8] width 77 height 7
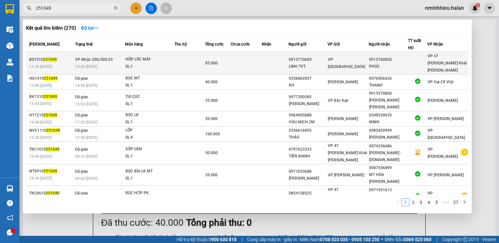
type input "251049"
click at [159, 56] on div "HÔP LỐC MÁY" at bounding box center [149, 59] width 49 height 7
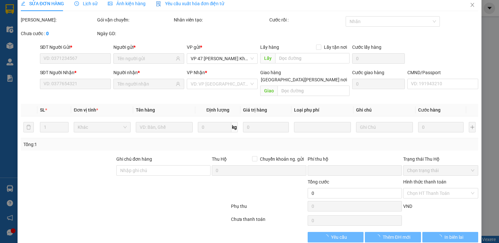
type input "0912710605"
type input "LINH TVT"
type input "0912760820"
type input "PHÚC"
type input "0"
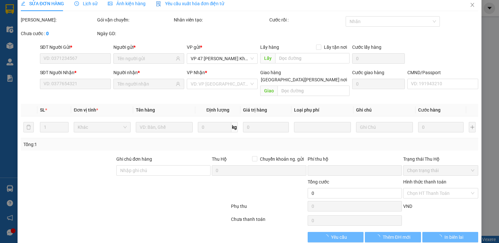
type input "85.000"
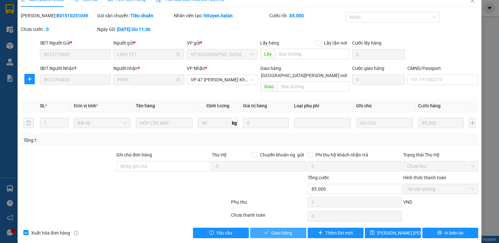
click at [271, 229] on span "Giao hàng" at bounding box center [281, 232] width 21 height 7
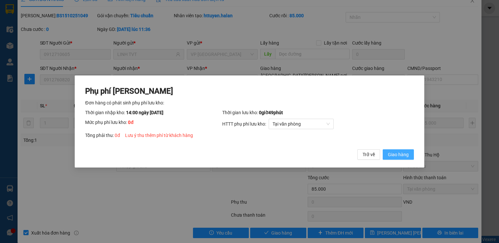
click at [410, 152] on button "Giao hàng" at bounding box center [398, 154] width 31 height 10
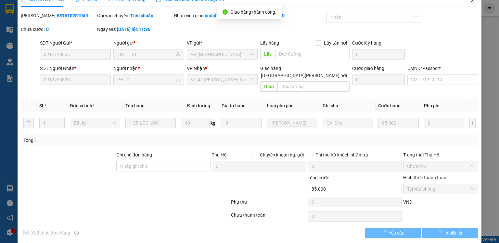
scroll to position [0, 0]
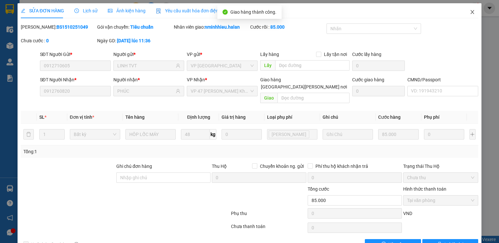
click at [471, 11] on icon "close" at bounding box center [473, 12] width 4 height 4
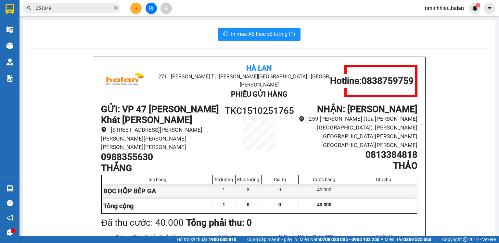
click at [134, 8] on icon "plus" at bounding box center [136, 8] width 5 height 5
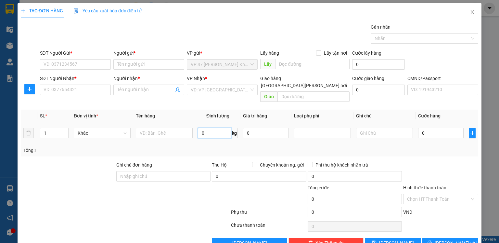
click at [210, 128] on input "0" at bounding box center [214, 133] width 33 height 10
click at [169, 128] on input "text" at bounding box center [164, 133] width 57 height 10
type input "BAO TẢI XANH"
click at [217, 128] on input "0" at bounding box center [214, 133] width 33 height 10
type input "31"
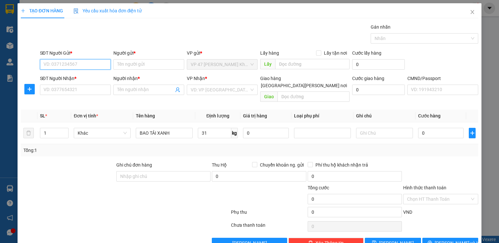
click at [84, 68] on input "SĐT Người Gửi *" at bounding box center [75, 64] width 71 height 10
type input "0915577585"
click at [86, 63] on input "0915577585" at bounding box center [75, 64] width 71 height 10
drag, startPoint x: 83, startPoint y: 75, endPoint x: 82, endPoint y: 85, distance: 10.1
click at [83, 75] on div "0915577585 - CTY HQ" at bounding box center [74, 76] width 62 height 7
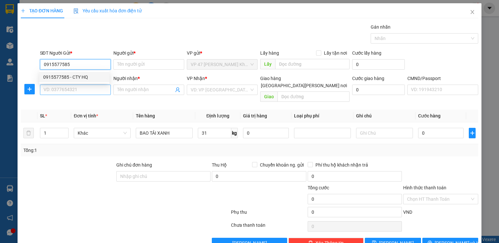
type input "CTY HQ"
type input "0915577585"
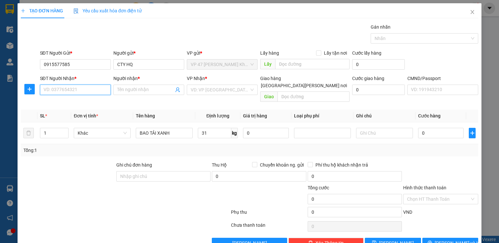
click at [82, 88] on input "SĐT Người Nhận *" at bounding box center [75, 89] width 71 height 10
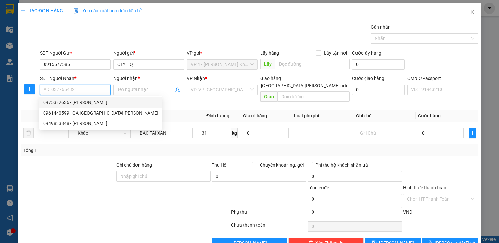
click at [81, 102] on div "0975382636 - [PERSON_NAME]" at bounding box center [100, 102] width 115 height 7
type input "0975382636"
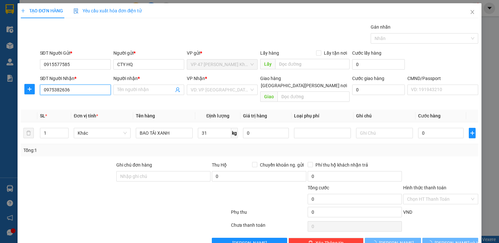
type input "SƠN TRANG"
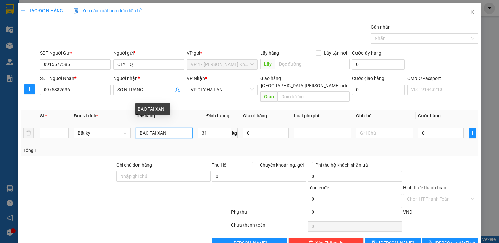
click at [186, 128] on input "BAO TẢI XANH" at bounding box center [164, 133] width 57 height 10
type input "75.000"
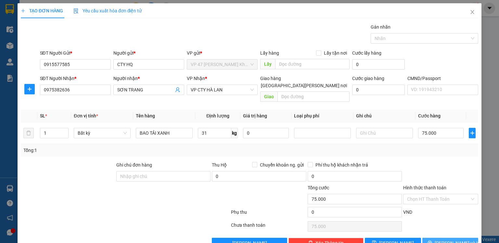
click at [439, 237] on button "[PERSON_NAME] và In" at bounding box center [450, 242] width 56 height 10
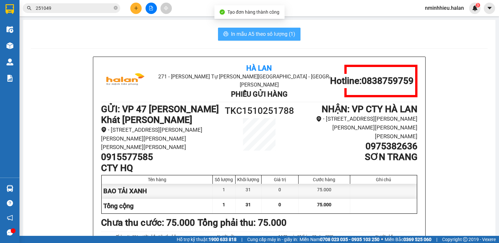
click at [237, 37] on span "In mẫu A5 theo số lượng (1)" at bounding box center [263, 34] width 64 height 8
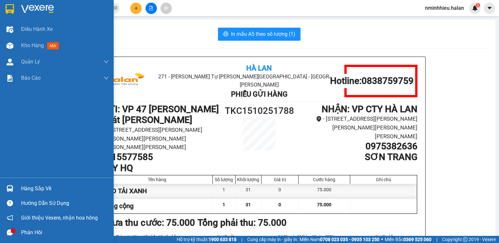
click at [19, 185] on div "Hàng sắp về" at bounding box center [57, 188] width 114 height 15
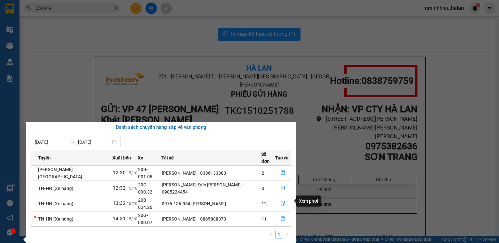
click at [281, 216] on icon "file-done" at bounding box center [283, 218] width 4 height 5
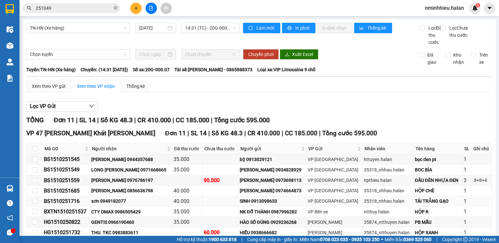
scroll to position [73, 0]
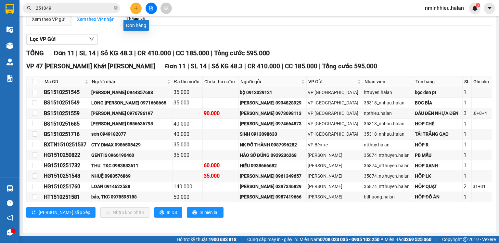
click at [134, 8] on icon "plus" at bounding box center [136, 8] width 5 height 5
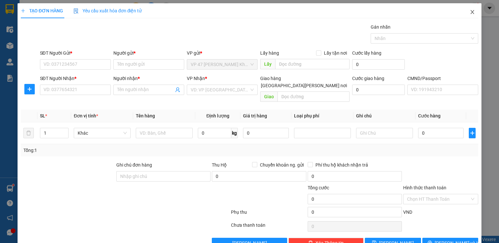
drag, startPoint x: 467, startPoint y: 12, endPoint x: 232, endPoint y: 3, distance: 235.0
click at [471, 12] on icon "close" at bounding box center [473, 12] width 4 height 4
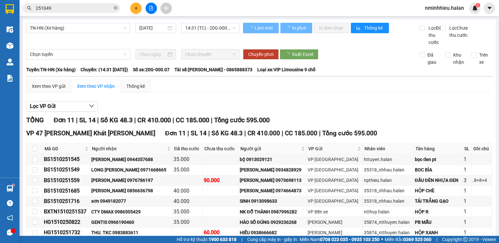
click at [84, 9] on input "251049" at bounding box center [74, 8] width 77 height 7
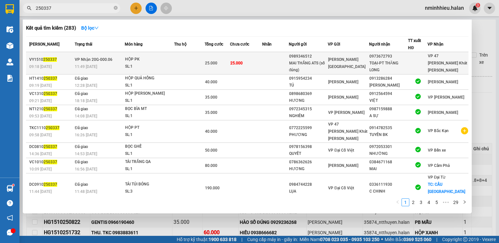
type input "250337"
click at [159, 63] on div "SL: 1" at bounding box center [149, 66] width 49 height 7
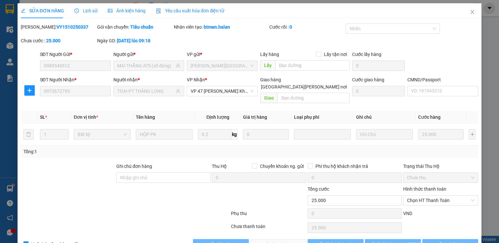
type input "0989346512"
type input "MAI THẮNG ATS (số đúng)"
type input "0973672793"
type input "TOẠI-PT THĂNG LONG"
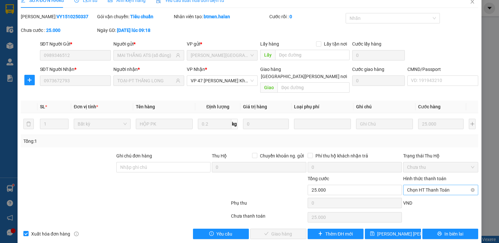
scroll to position [11, 0]
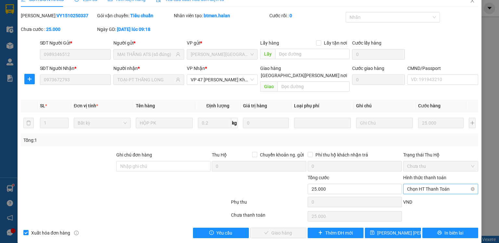
drag, startPoint x: 431, startPoint y: 179, endPoint x: 426, endPoint y: 185, distance: 7.9
click at [431, 184] on span "Chọn HT Thanh Toán" at bounding box center [440, 189] width 67 height 10
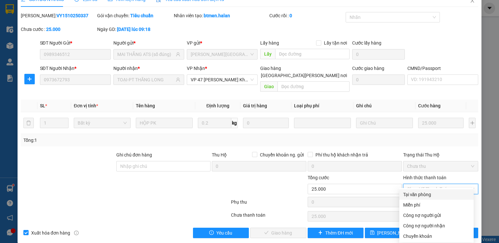
drag, startPoint x: 421, startPoint y: 194, endPoint x: 361, endPoint y: 199, distance: 60.0
click at [421, 194] on div "Tại văn phòng" at bounding box center [436, 194] width 67 height 7
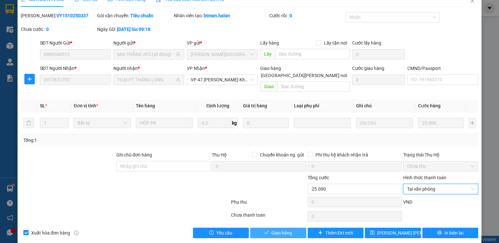
click at [279, 229] on span "Giao hàng" at bounding box center [281, 232] width 21 height 7
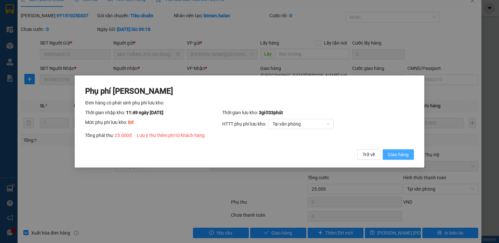
click at [392, 155] on span "Giao hàng" at bounding box center [398, 154] width 21 height 7
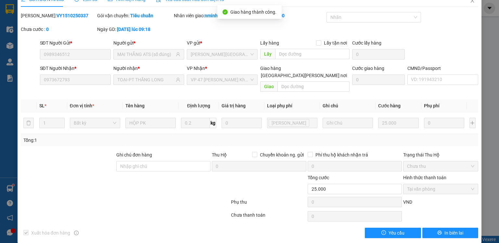
scroll to position [0, 0]
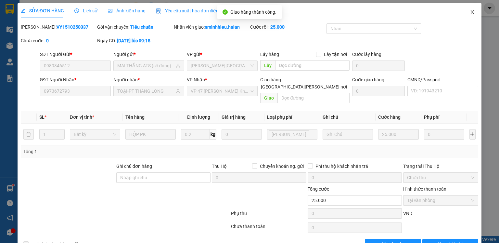
click at [471, 13] on icon "close" at bounding box center [473, 12] width 4 height 4
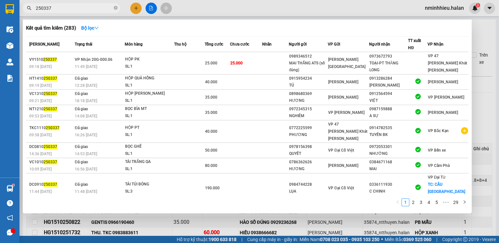
click at [77, 8] on input "250337" at bounding box center [74, 8] width 77 height 7
click at [77, 7] on input "250337" at bounding box center [74, 8] width 77 height 7
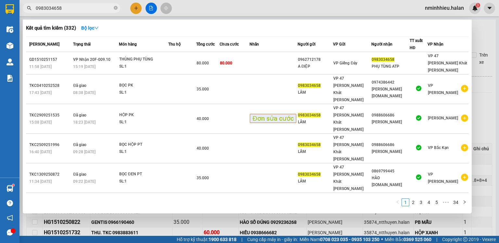
click at [77, 7] on input "0983034658" at bounding box center [74, 8] width 77 height 7
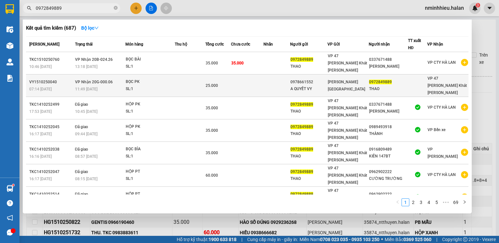
click at [130, 78] on div "BỌC PK" at bounding box center [150, 81] width 49 height 7
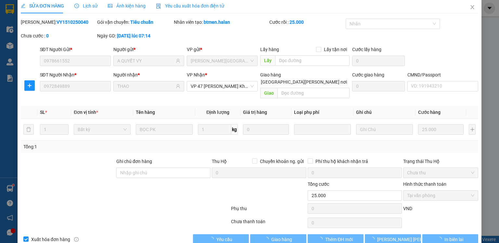
scroll to position [11, 0]
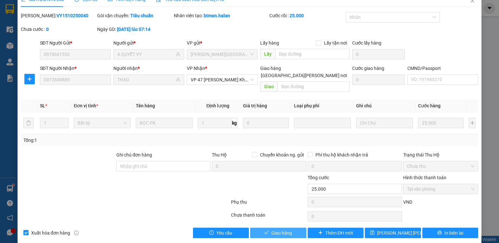
click at [288, 229] on span "Giao hàng" at bounding box center [281, 232] width 21 height 7
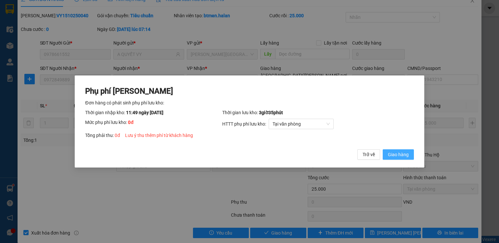
click at [405, 151] on span "Giao hàng" at bounding box center [398, 154] width 21 height 7
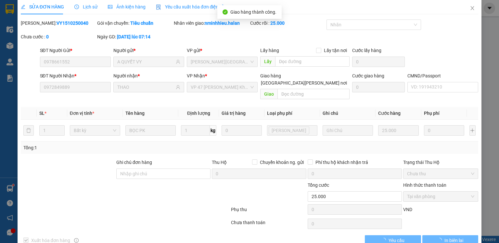
scroll to position [0, 0]
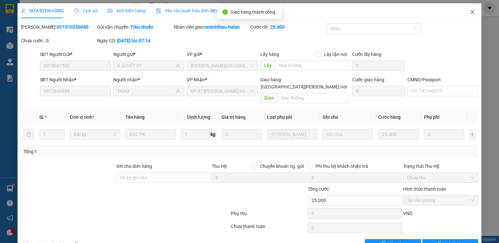
click at [470, 12] on icon "close" at bounding box center [472, 11] width 5 height 5
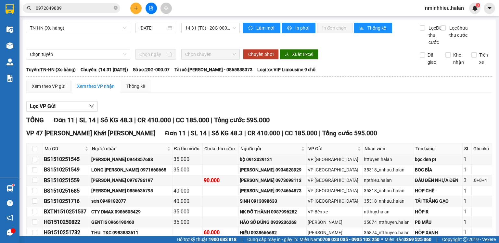
click at [90, 7] on input "0972849889" at bounding box center [74, 8] width 77 height 7
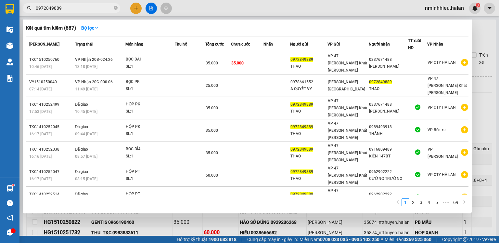
click at [90, 7] on input "0972849889" at bounding box center [74, 8] width 77 height 7
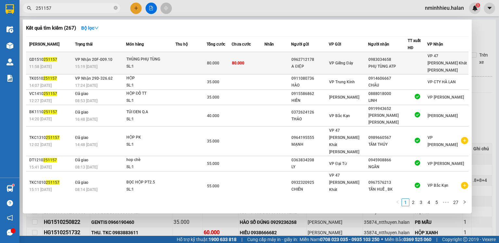
click at [185, 61] on td at bounding box center [190, 63] width 31 height 22
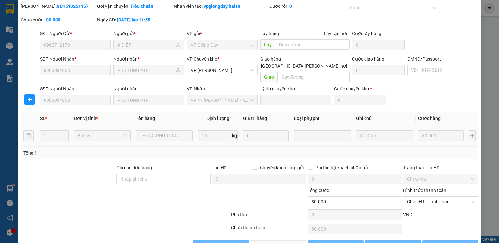
scroll to position [33, 0]
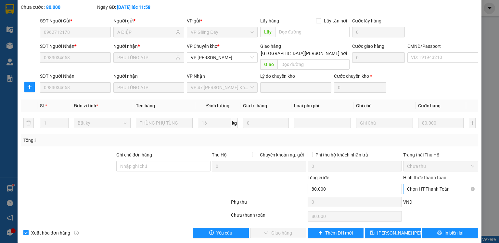
click at [426, 184] on span "Chọn HT Thanh Toán" at bounding box center [440, 189] width 67 height 10
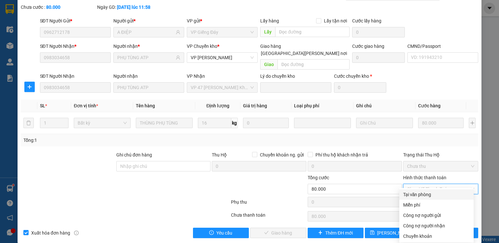
click at [422, 192] on div "Tại văn phòng" at bounding box center [436, 194] width 67 height 7
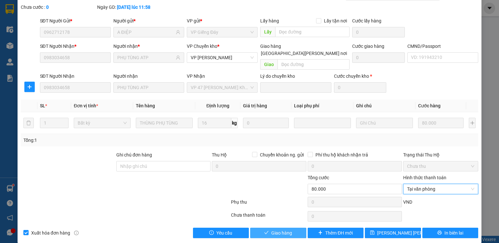
click at [284, 229] on span "Giao hàng" at bounding box center [281, 232] width 21 height 7
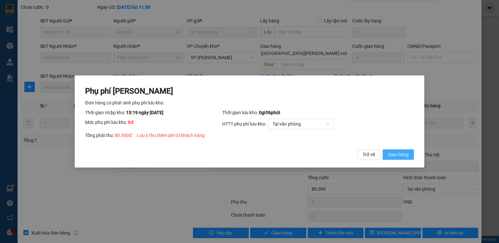
click at [392, 158] on span "Giao hàng" at bounding box center [398, 154] width 21 height 7
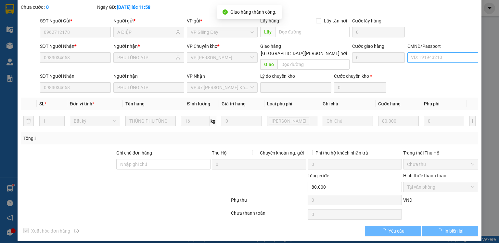
scroll to position [0, 0]
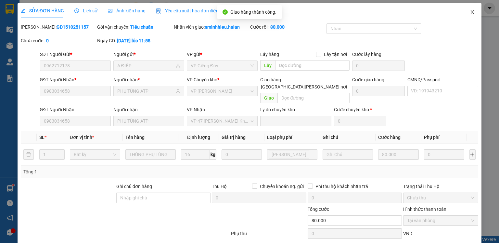
click at [471, 12] on icon "close" at bounding box center [473, 12] width 4 height 4
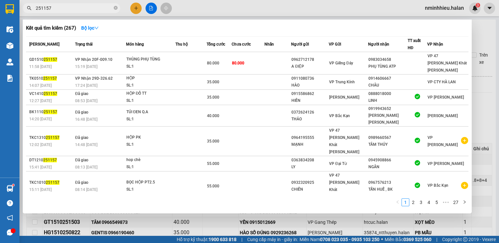
drag, startPoint x: 469, startPoint y: 14, endPoint x: 69, endPoint y: 8, distance: 399.5
click at [69, 8] on input "251157" at bounding box center [74, 8] width 77 height 7
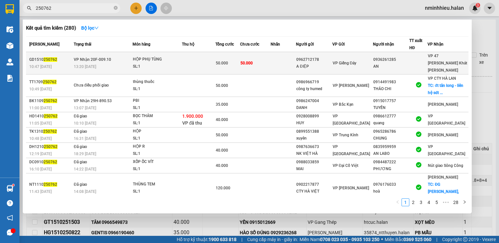
click at [161, 56] on div "HỘP PHỤ TÙNG" at bounding box center [157, 59] width 49 height 7
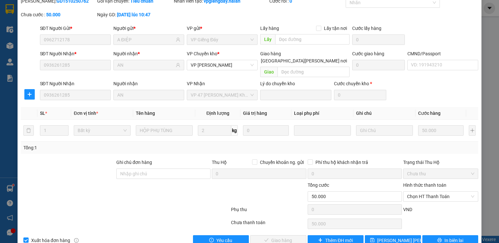
scroll to position [33, 0]
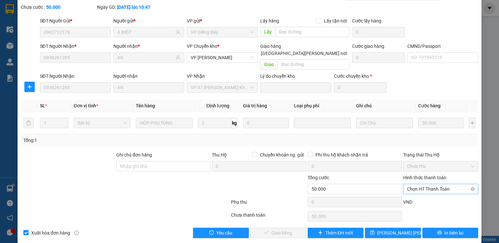
click at [430, 184] on span "Chọn HT Thanh Toán" at bounding box center [440, 189] width 67 height 10
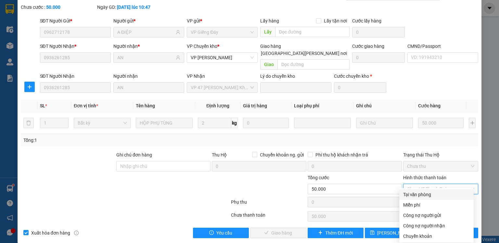
drag, startPoint x: 413, startPoint y: 193, endPoint x: 339, endPoint y: 198, distance: 74.8
click at [413, 194] on div "Tại văn phòng" at bounding box center [436, 194] width 67 height 7
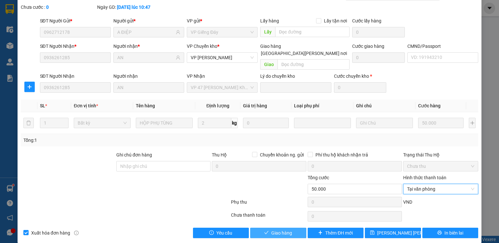
drag, startPoint x: 273, startPoint y: 228, endPoint x: 276, endPoint y: 224, distance: 4.6
click at [274, 229] on span "Giao hàng" at bounding box center [281, 232] width 21 height 7
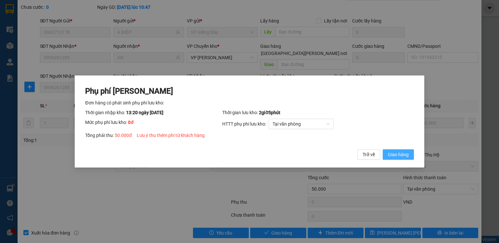
click at [400, 154] on span "Giao hàng" at bounding box center [398, 154] width 21 height 7
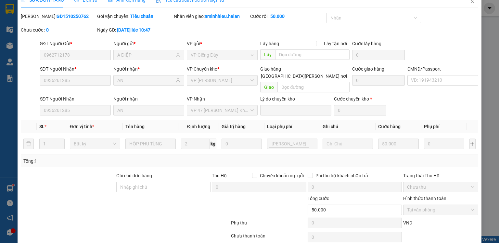
scroll to position [0, 0]
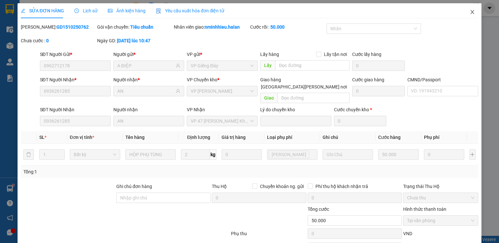
click at [468, 9] on span "Close" at bounding box center [472, 12] width 18 height 18
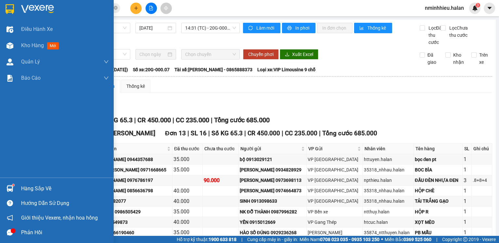
click at [36, 185] on div "Hàng sắp về" at bounding box center [65, 188] width 88 height 10
